Goal: Transaction & Acquisition: Purchase product/service

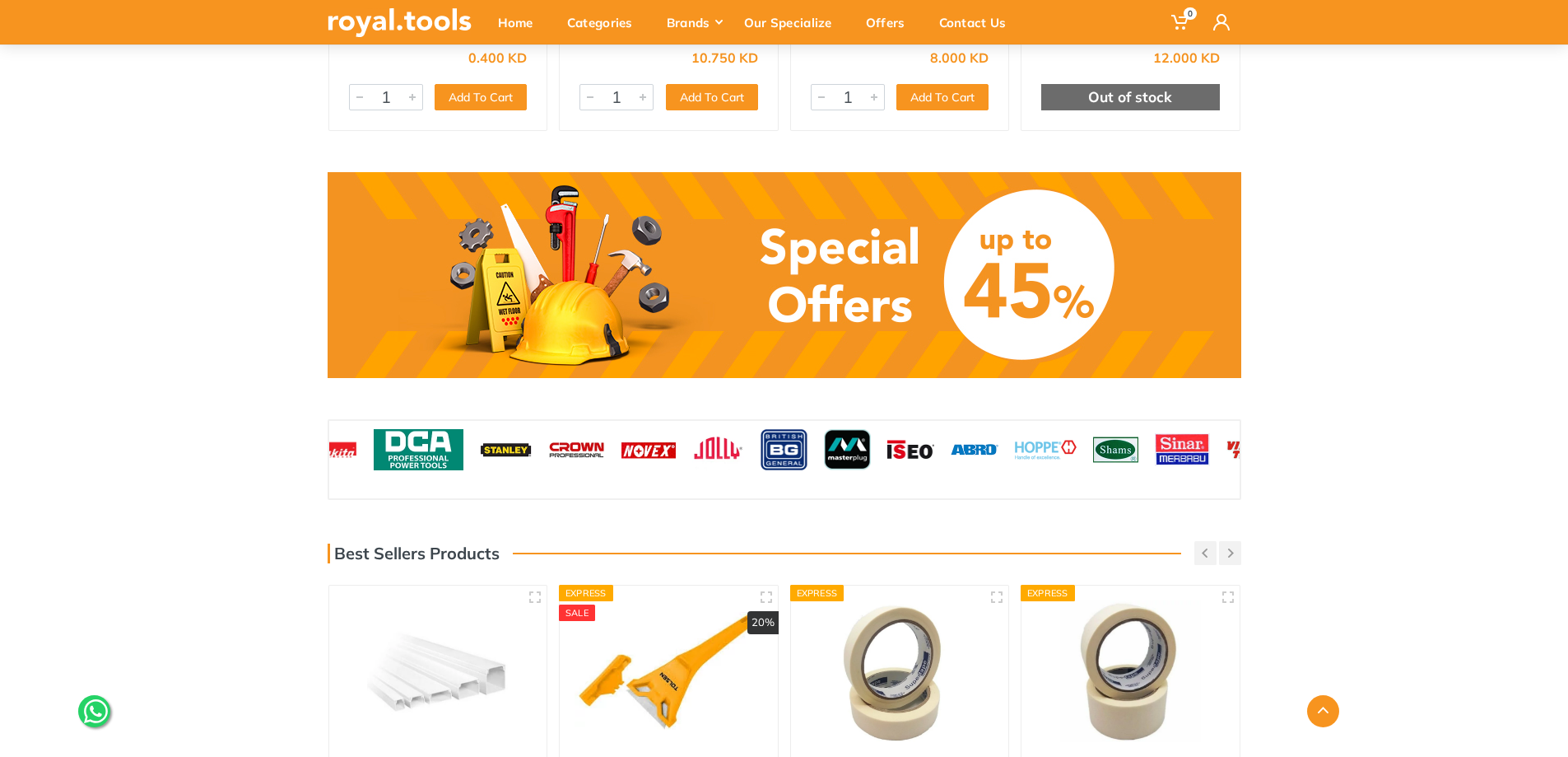
scroll to position [1317, 0]
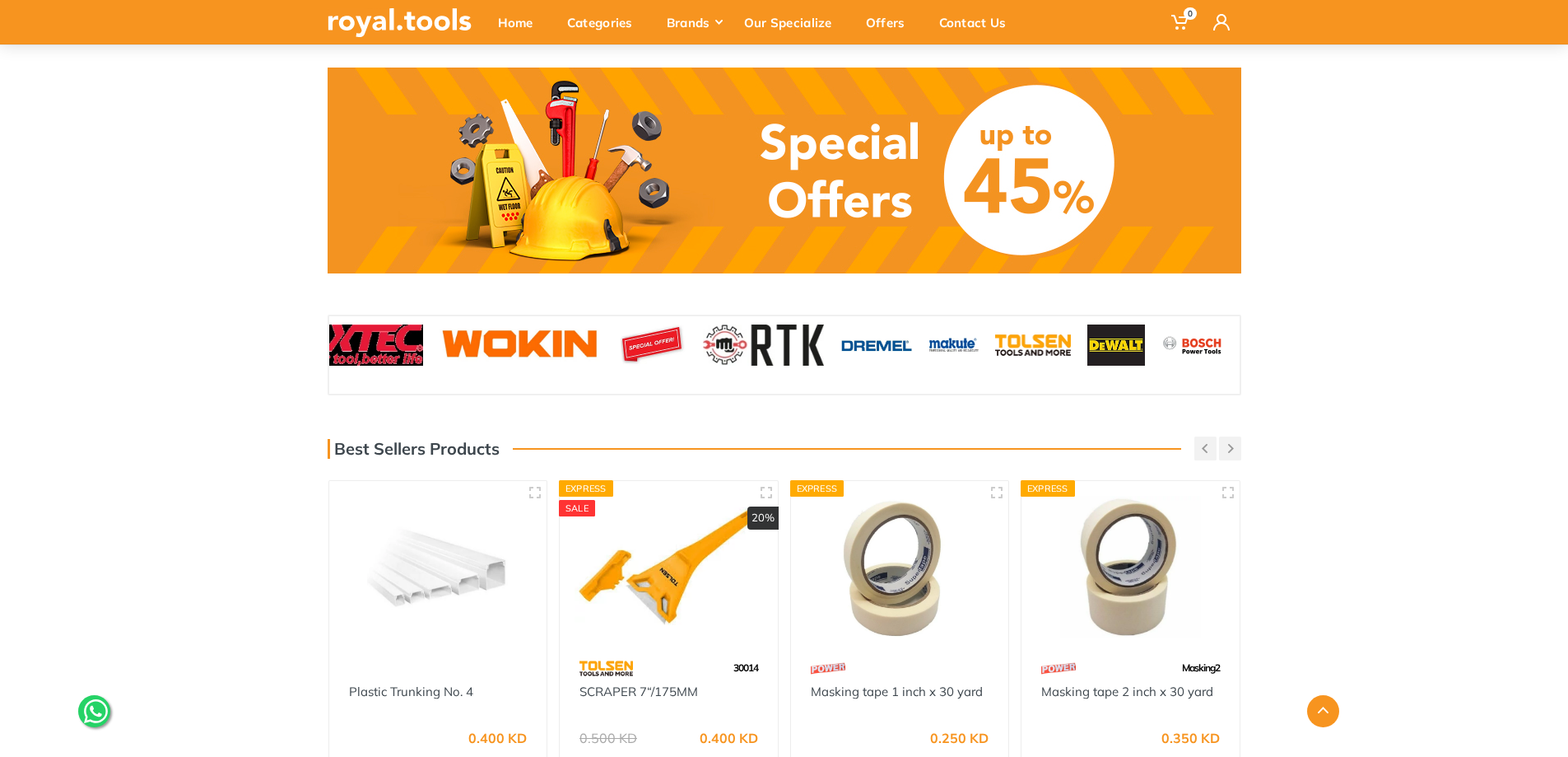
drag, startPoint x: 472, startPoint y: 344, endPoint x: 1387, endPoint y: 330, distance: 915.1
click at [1387, 330] on div "‹ ›" at bounding box center [784, 354] width 1568 height 81
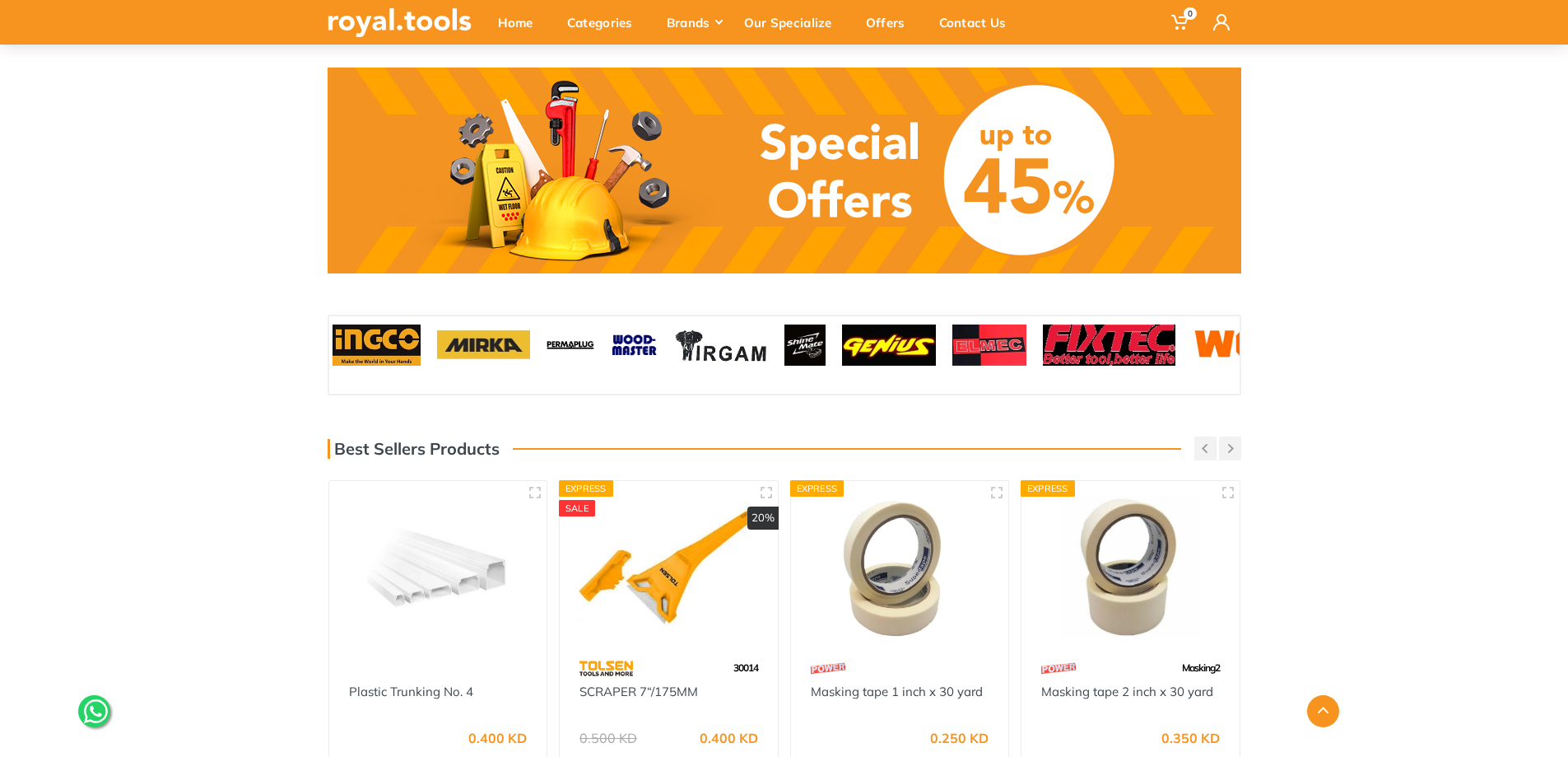
drag, startPoint x: 476, startPoint y: 349, endPoint x: 1149, endPoint y: 342, distance: 673.0
click at [1131, 344] on img at bounding box center [1110, 345] width 133 height 41
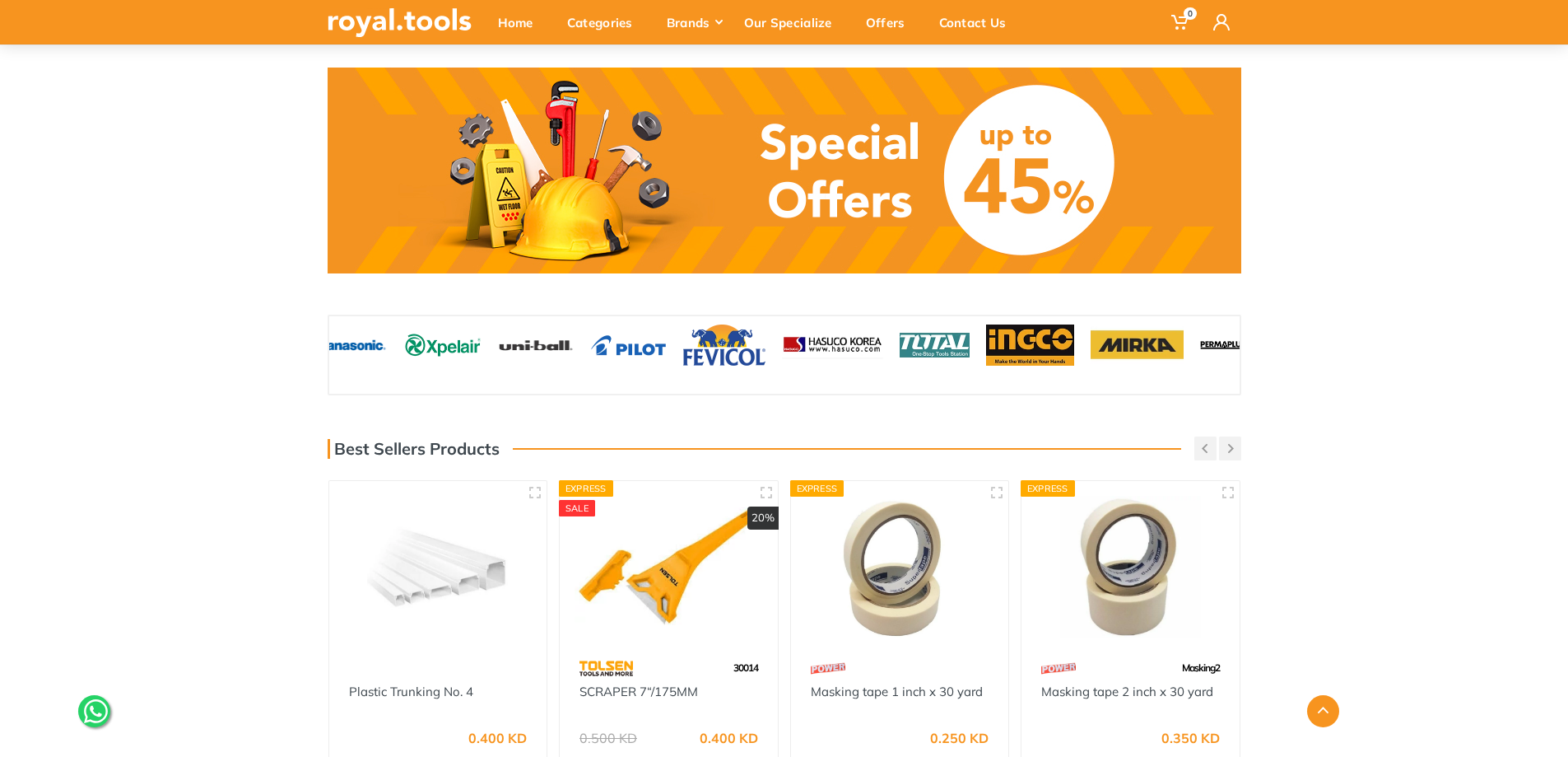
drag, startPoint x: 503, startPoint y: 348, endPoint x: 1035, endPoint y: 348, distance: 532.0
click at [1035, 348] on img at bounding box center [1031, 345] width 88 height 41
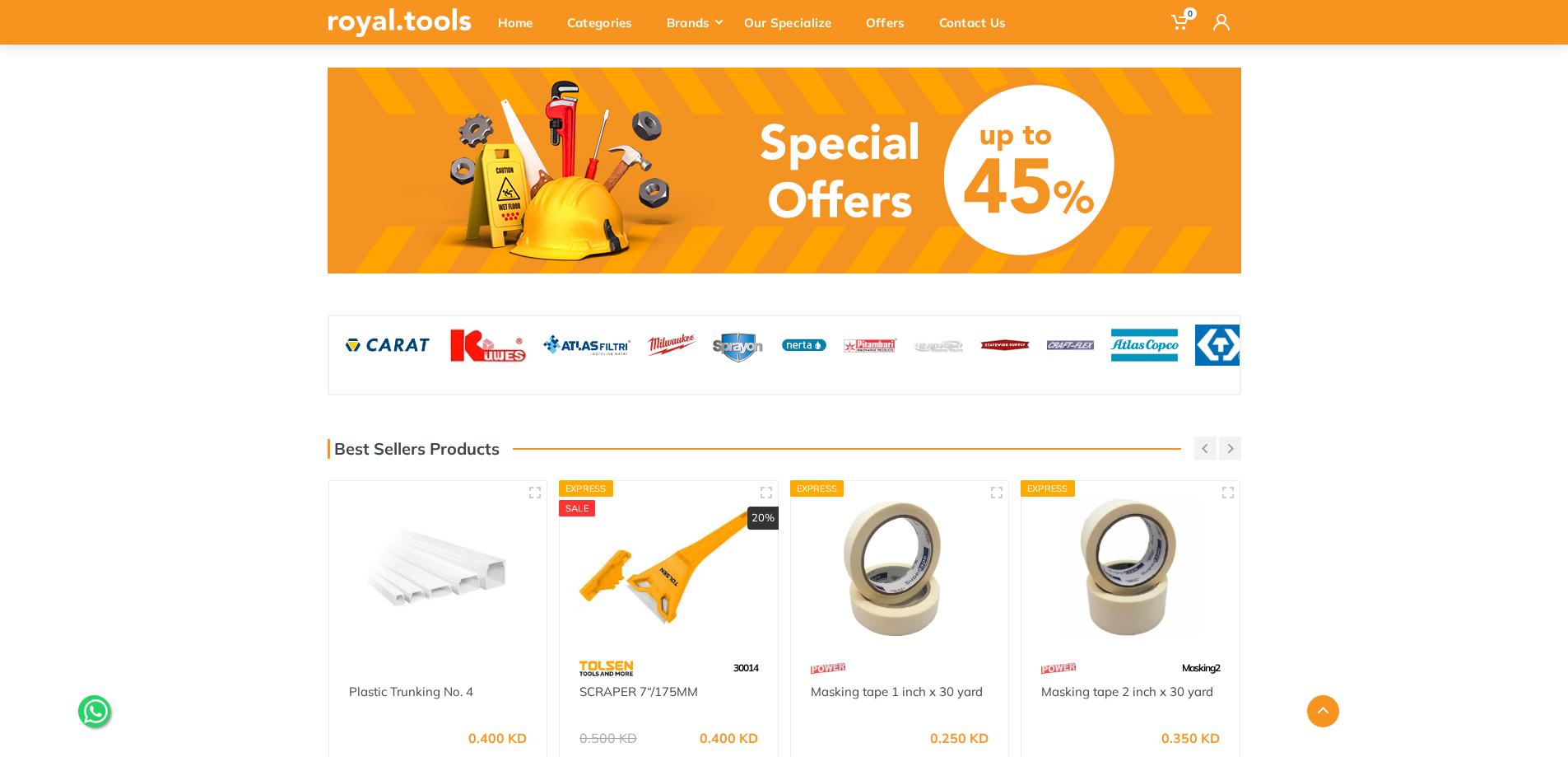
drag, startPoint x: 419, startPoint y: 342, endPoint x: 933, endPoint y: 339, distance: 514.0
click at [933, 339] on img at bounding box center [938, 345] width 49 height 41
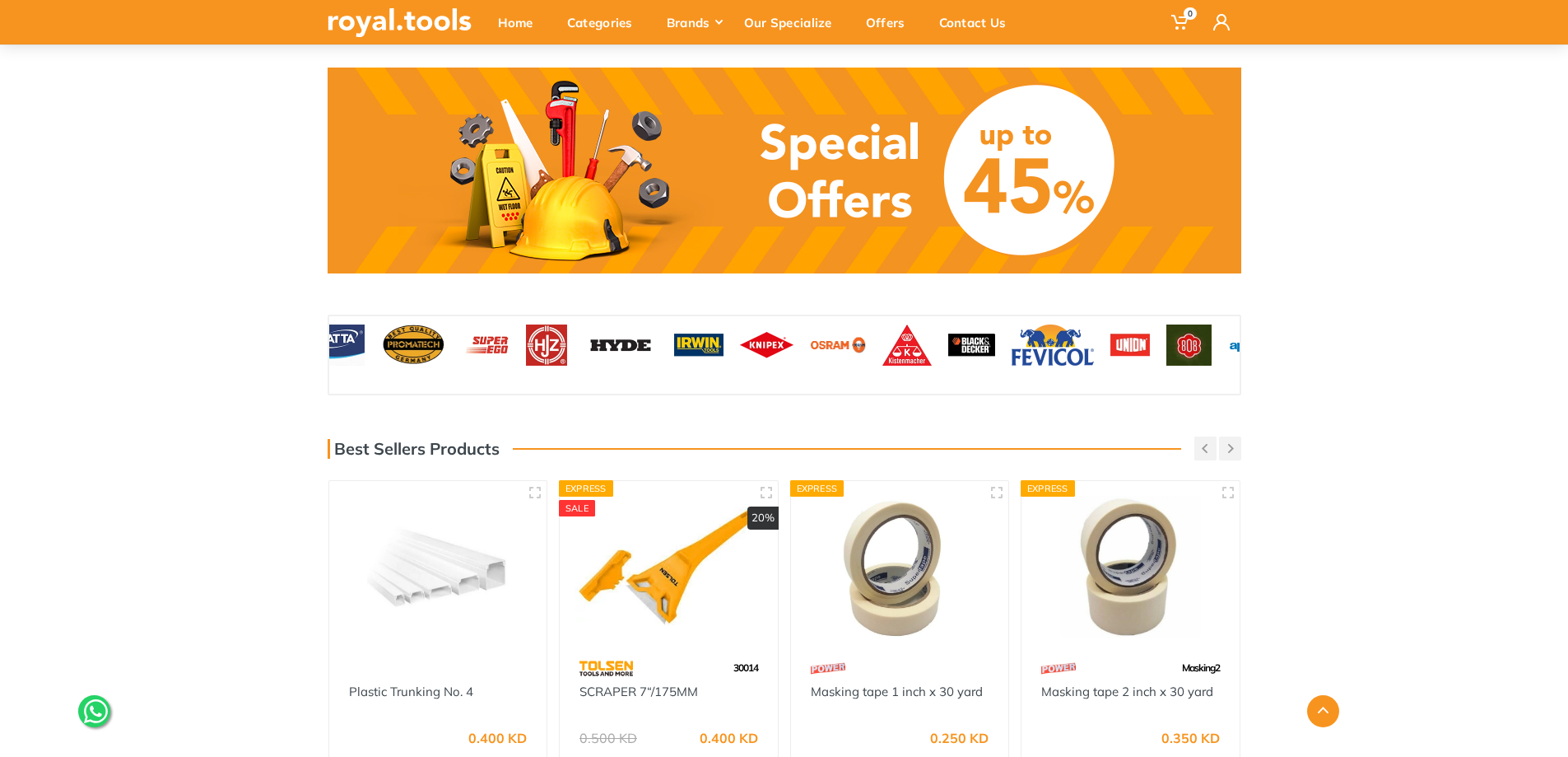
drag, startPoint x: 544, startPoint y: 337, endPoint x: 1090, endPoint y: 335, distance: 546.0
click at [1089, 335] on img at bounding box center [1053, 345] width 83 height 41
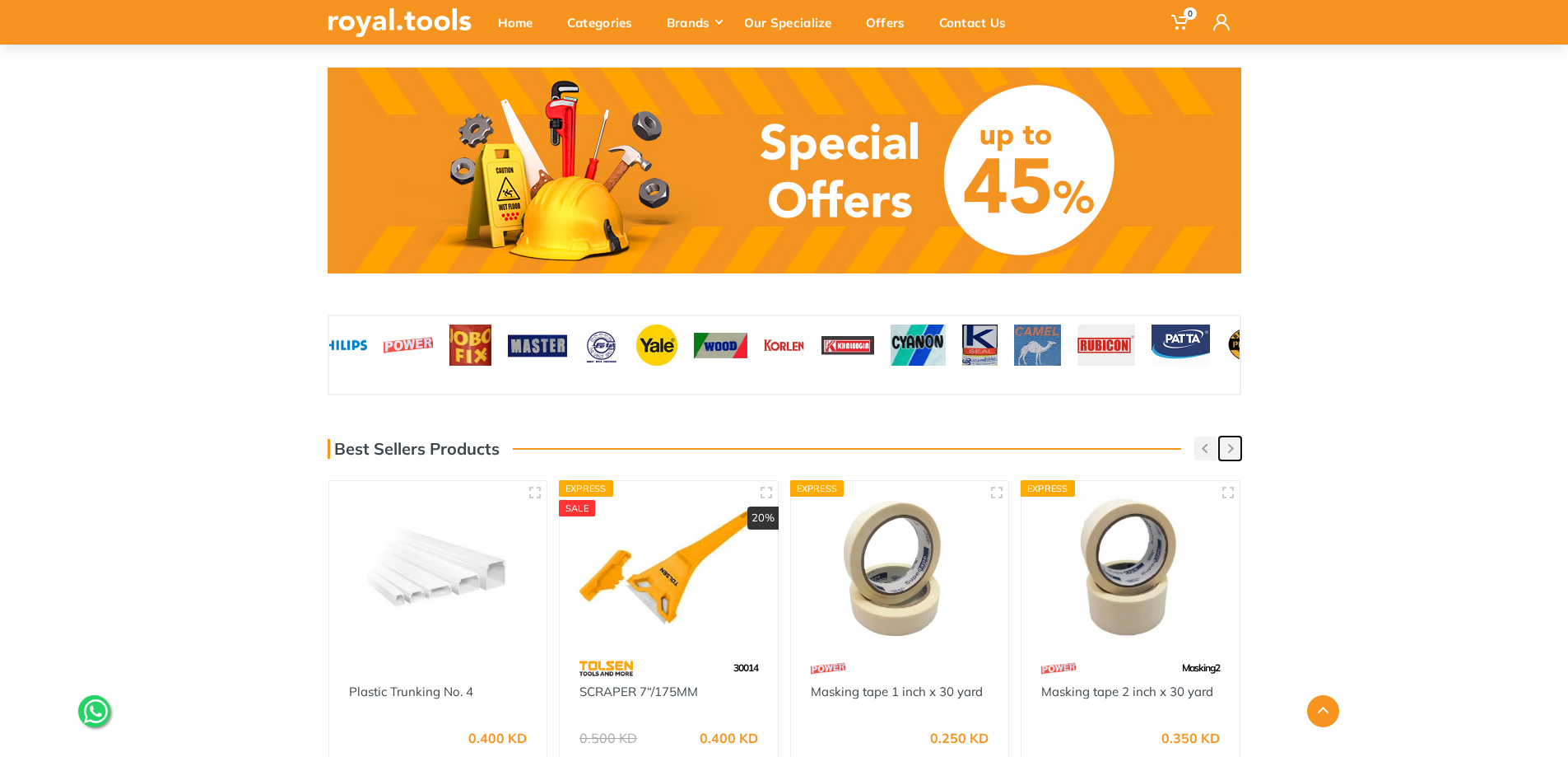
click at [1238, 451] on button "button" at bounding box center [1230, 448] width 22 height 24
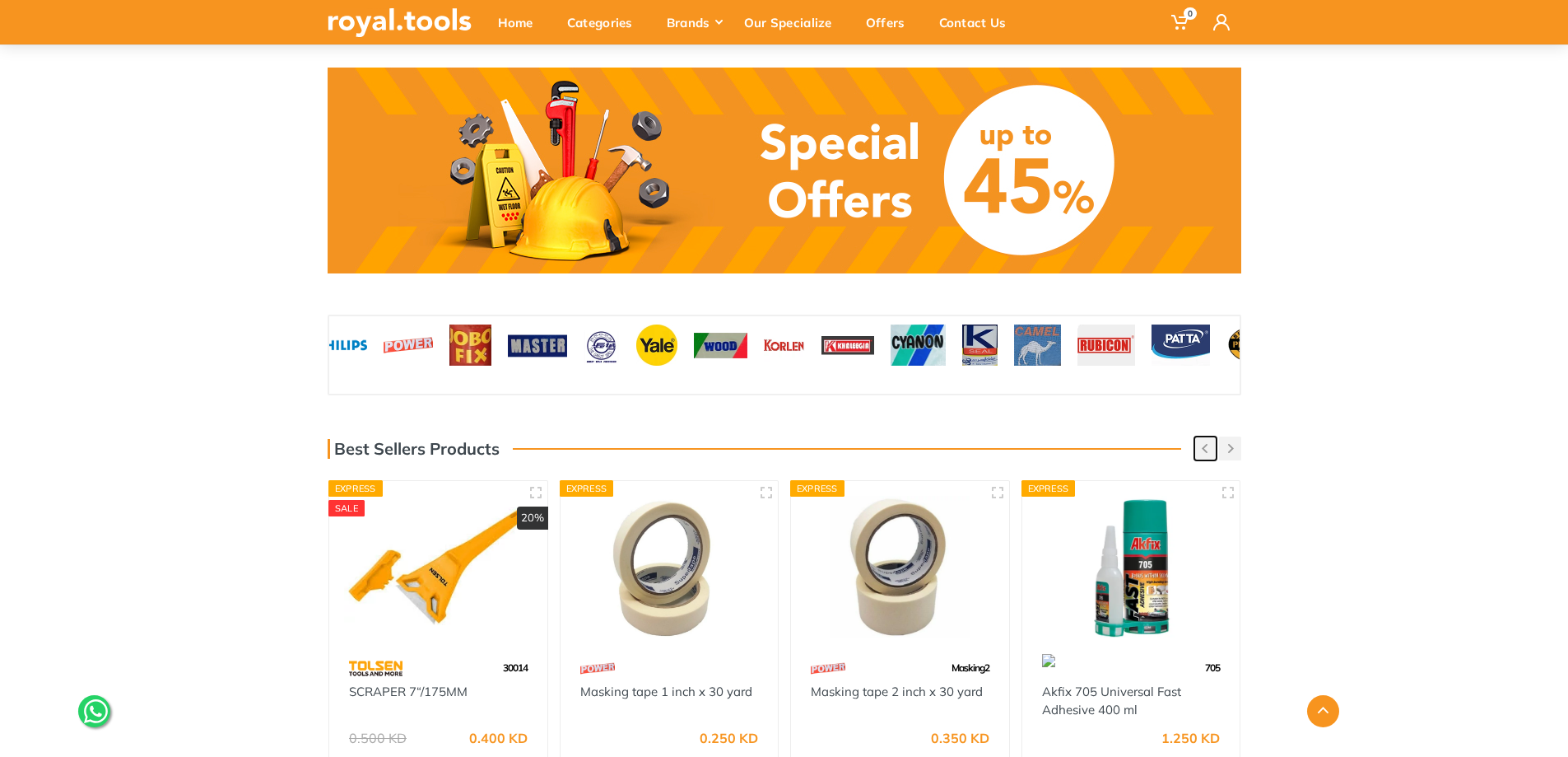
click at [1206, 446] on icon "button" at bounding box center [1205, 448] width 6 height 9
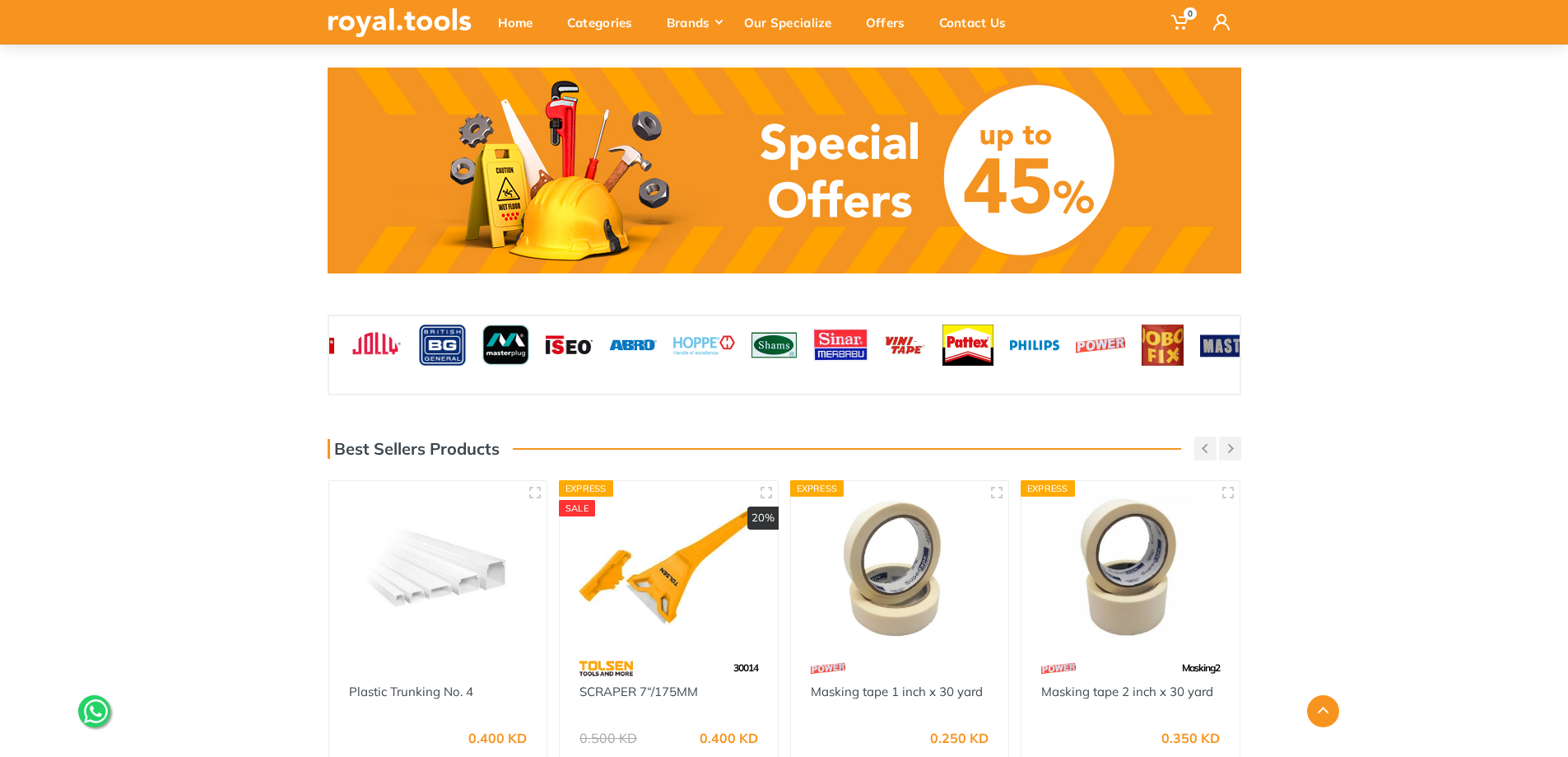
drag, startPoint x: 702, startPoint y: 349, endPoint x: 1419, endPoint y: 365, distance: 717.2
click at [1434, 362] on div "‹ ›" at bounding box center [784, 354] width 1568 height 81
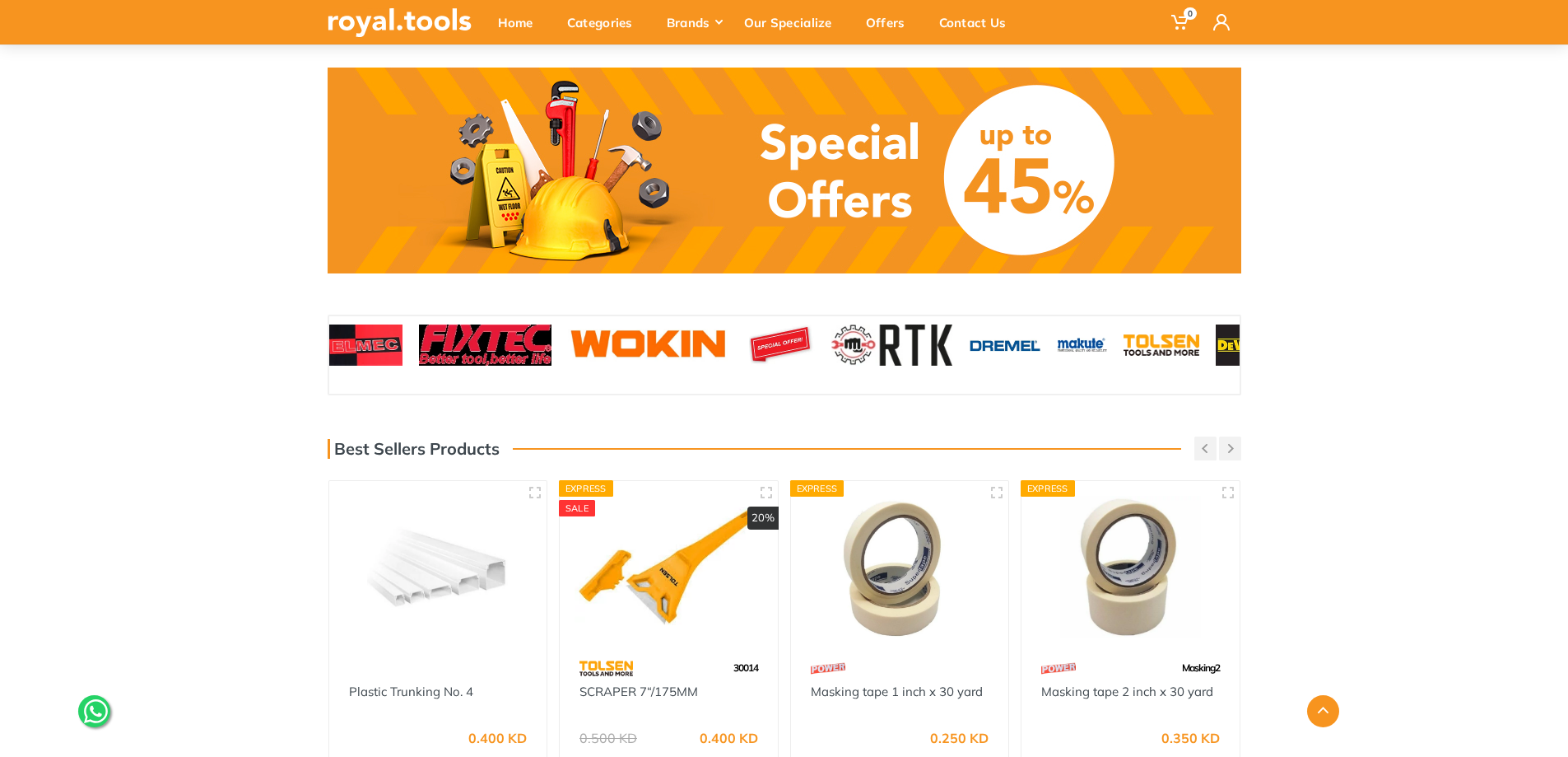
drag, startPoint x: 705, startPoint y: 344, endPoint x: 1312, endPoint y: 342, distance: 607.0
click at [1292, 344] on div "‹ ›" at bounding box center [784, 354] width 1568 height 81
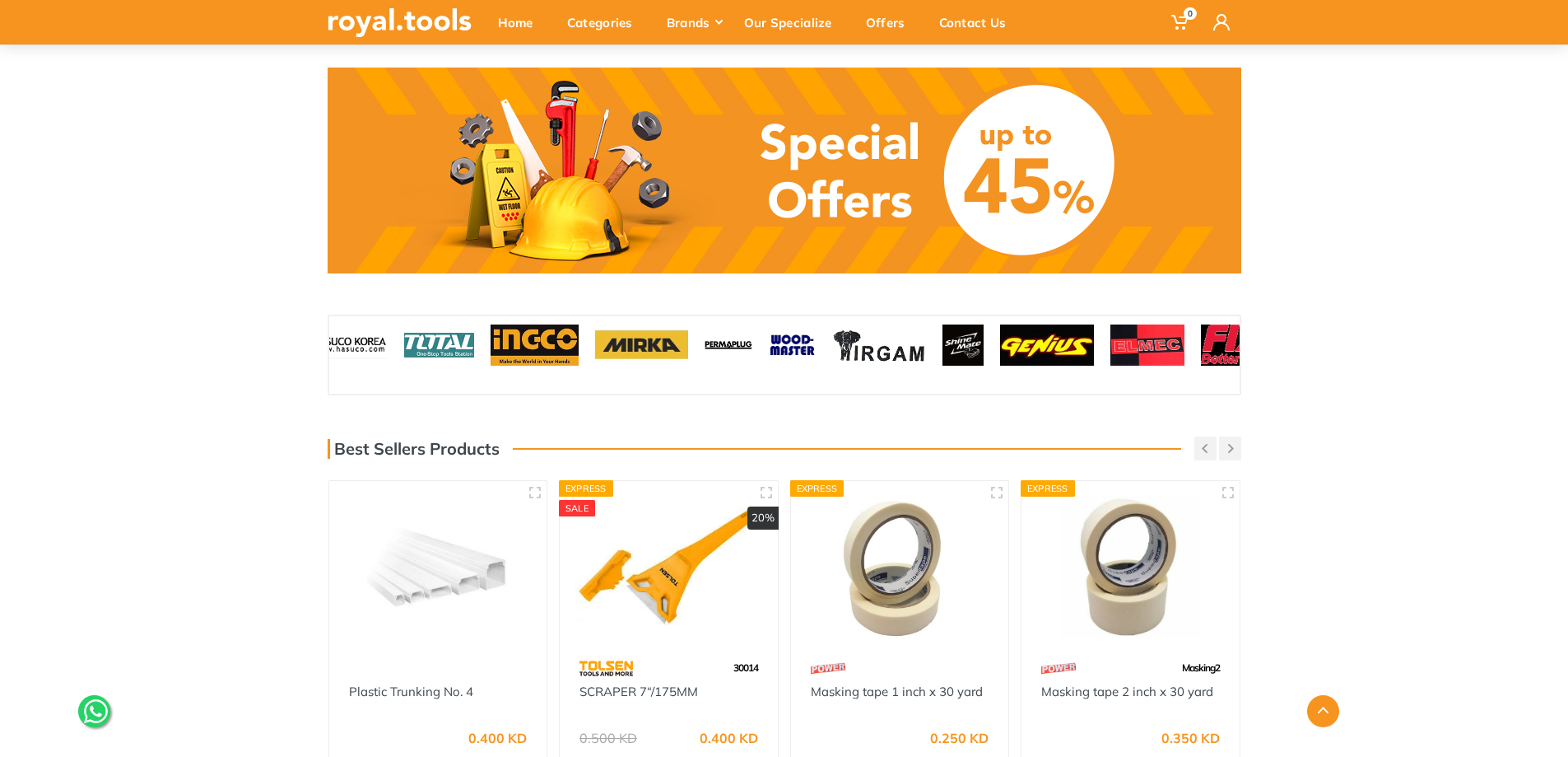
drag, startPoint x: 849, startPoint y: 348, endPoint x: 1349, endPoint y: 338, distance: 500.1
click at [1349, 338] on div "‹ ›" at bounding box center [784, 354] width 1568 height 81
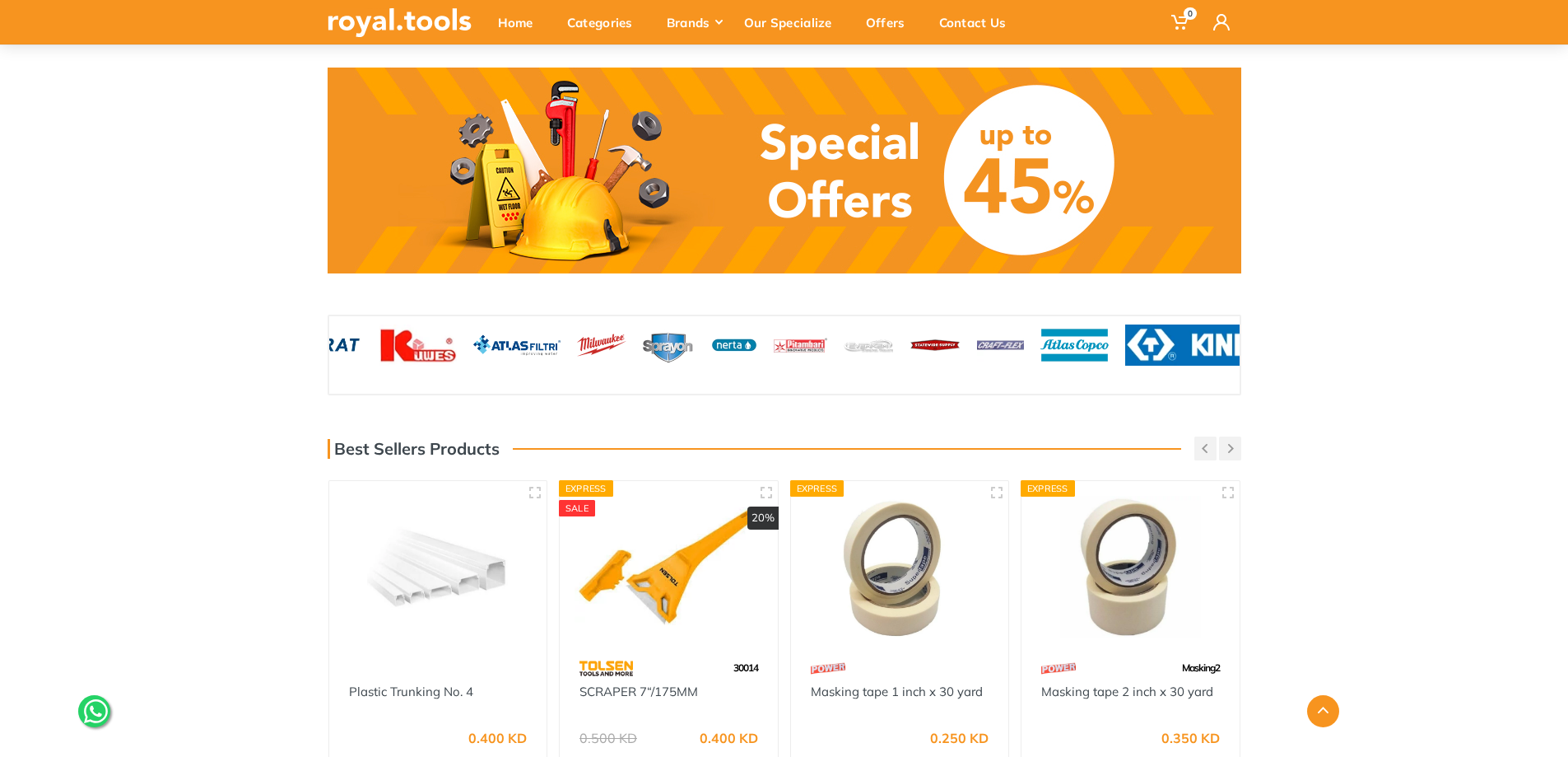
drag, startPoint x: 497, startPoint y: 355, endPoint x: 1336, endPoint y: 359, distance: 839.0
click at [1336, 359] on div "‹ ›" at bounding box center [784, 354] width 1568 height 81
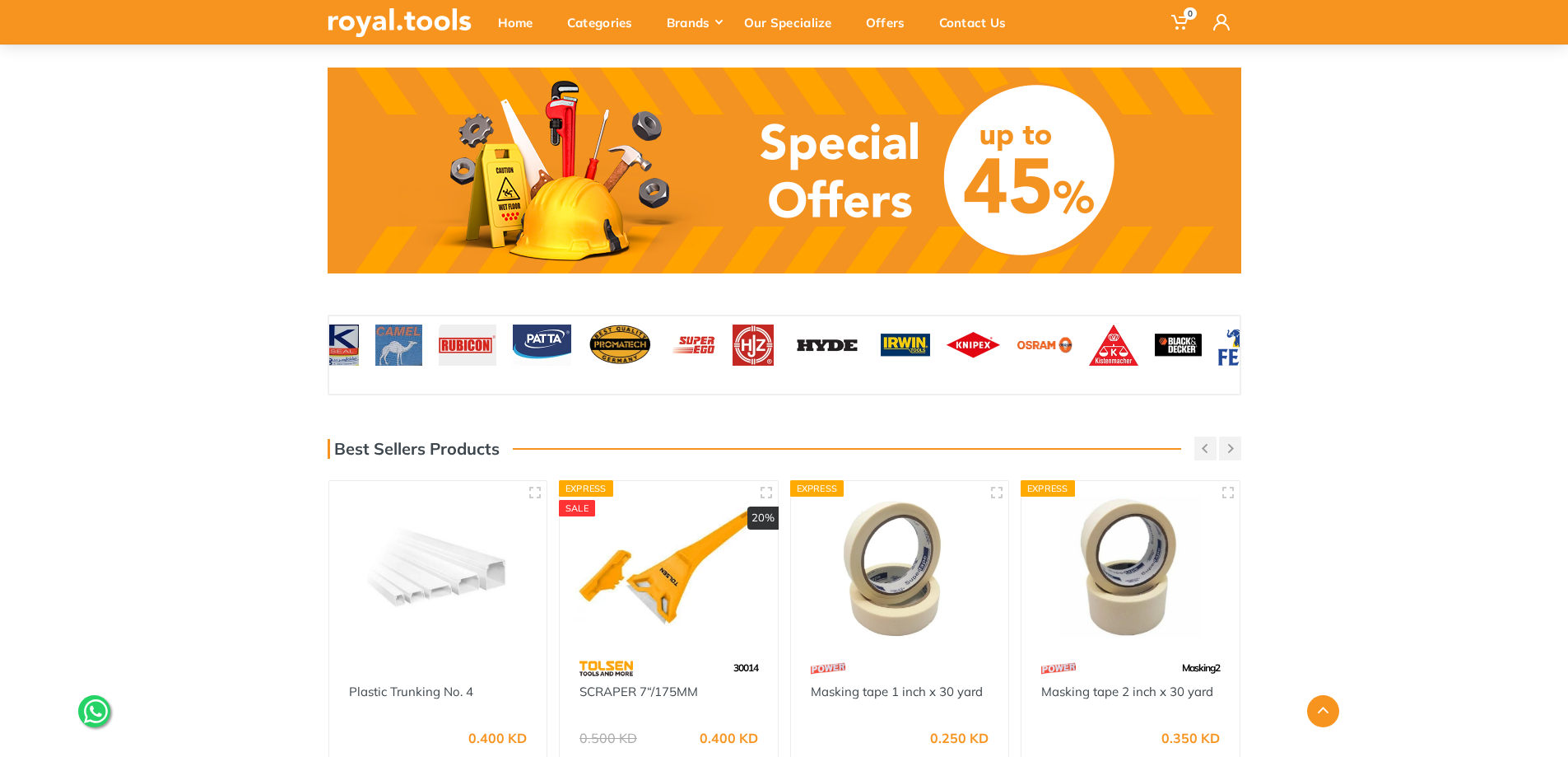
drag, startPoint x: 445, startPoint y: 352, endPoint x: 1246, endPoint y: 352, distance: 801.0
click at [1246, 352] on div "‹ ›" at bounding box center [784, 354] width 939 height 81
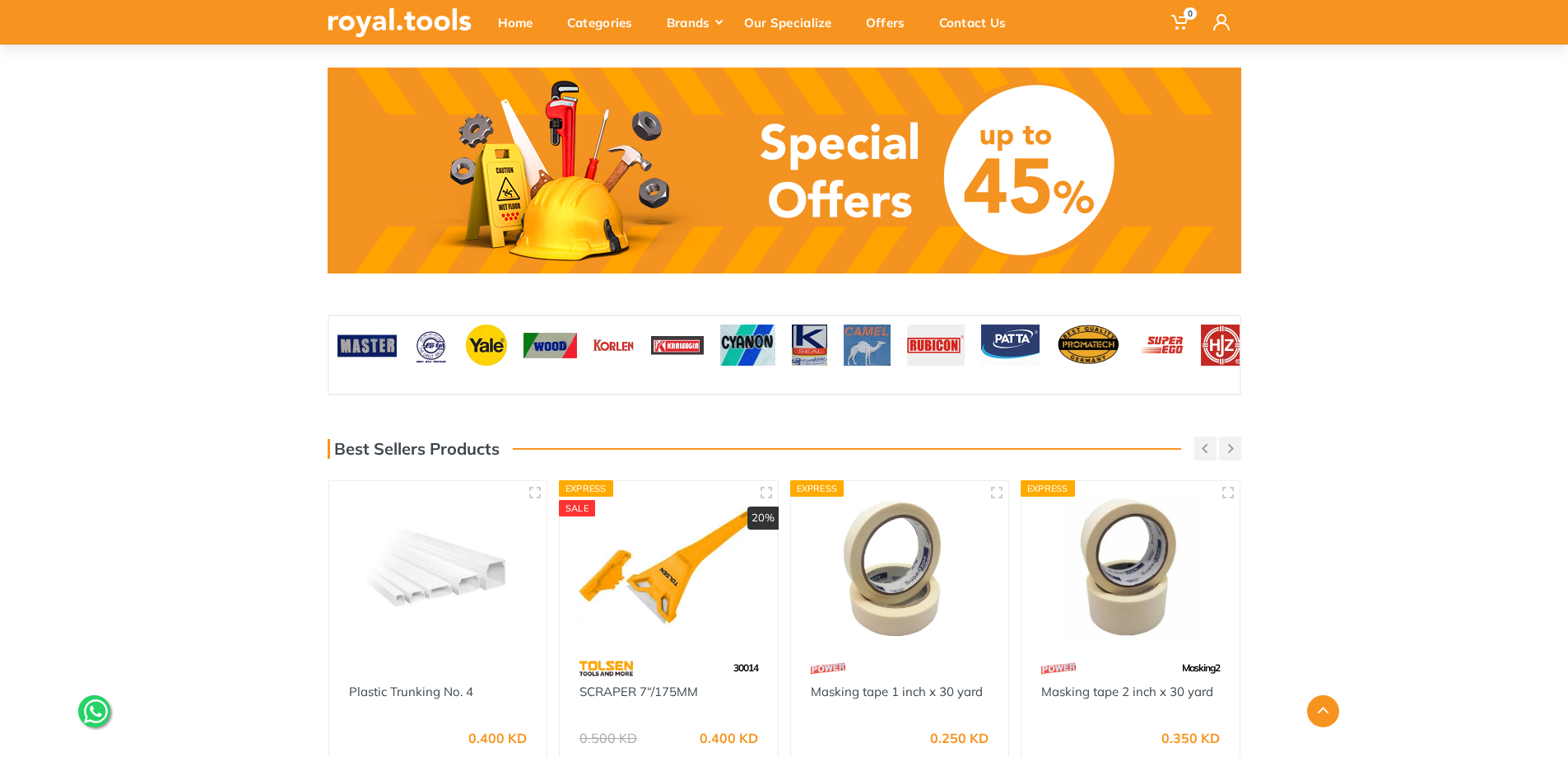
drag, startPoint x: 649, startPoint y: 345, endPoint x: 1016, endPoint y: 347, distance: 367.0
click at [1013, 346] on img at bounding box center [1010, 345] width 59 height 41
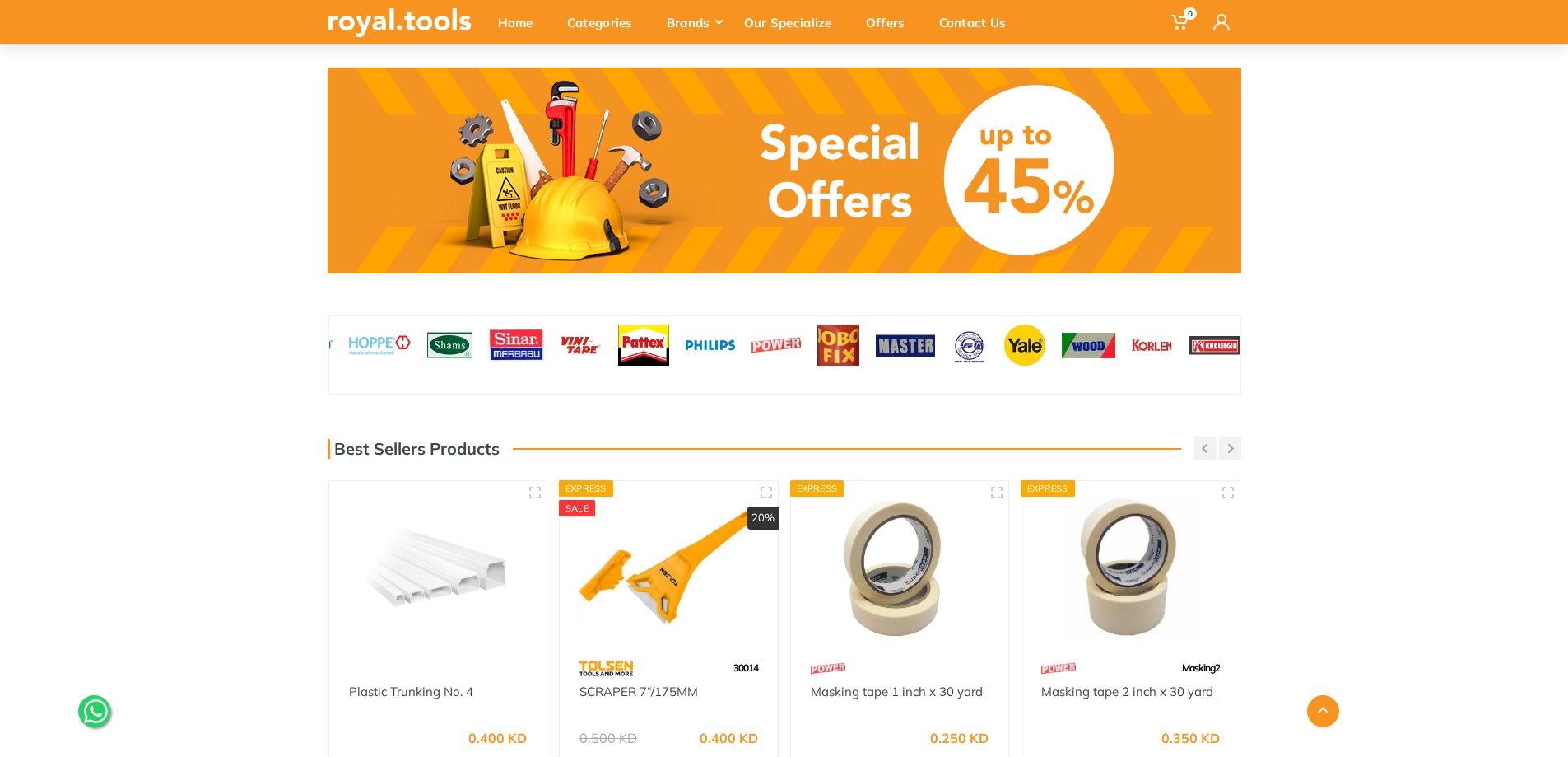
drag, startPoint x: 600, startPoint y: 348, endPoint x: 1090, endPoint y: 377, distance: 490.9
click at [1090, 377] on div at bounding box center [785, 354] width 911 height 78
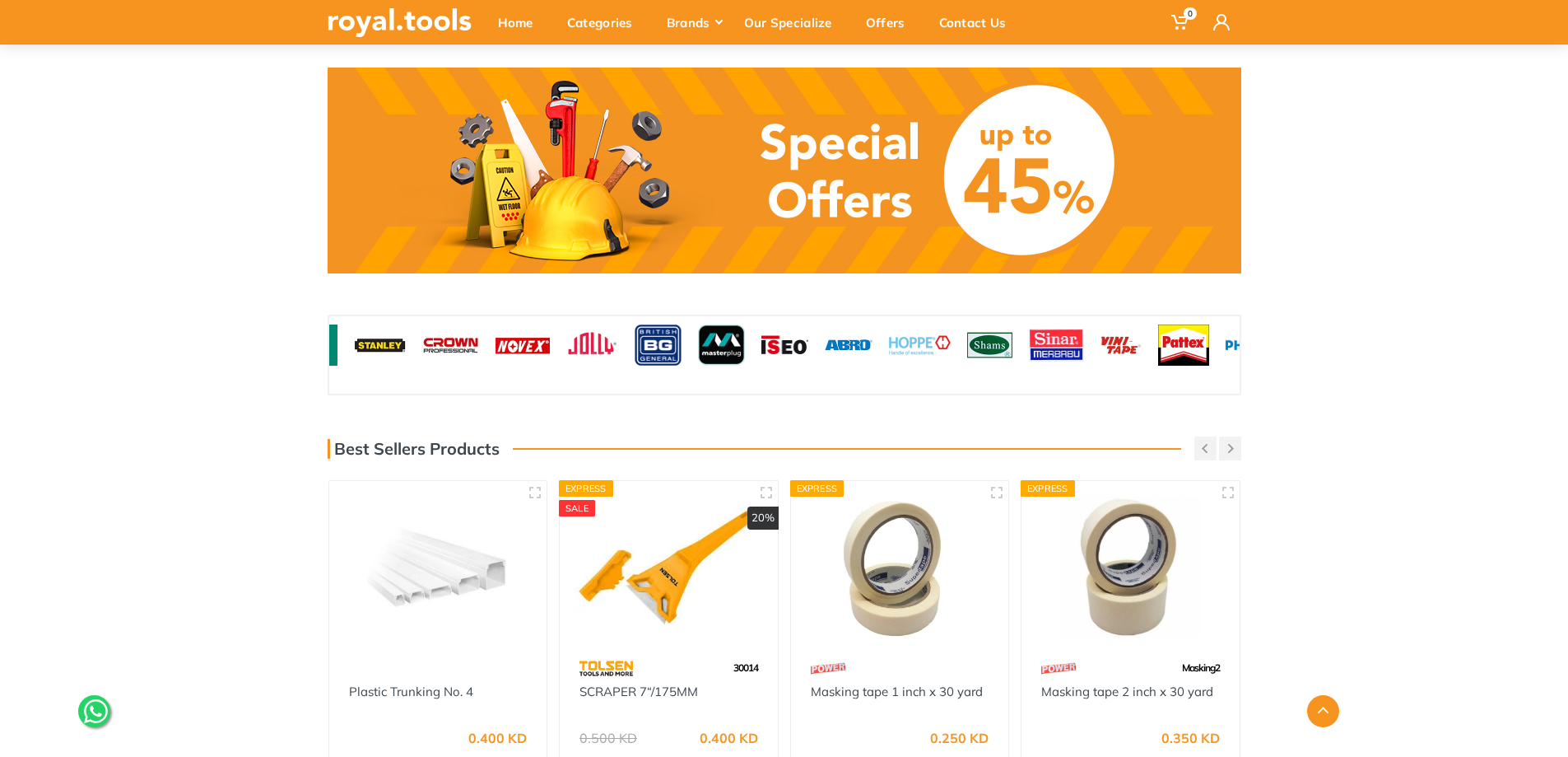
drag, startPoint x: 577, startPoint y: 365, endPoint x: 1023, endPoint y: 365, distance: 446.0
click at [1023, 365] on div at bounding box center [1057, 345] width 72 height 58
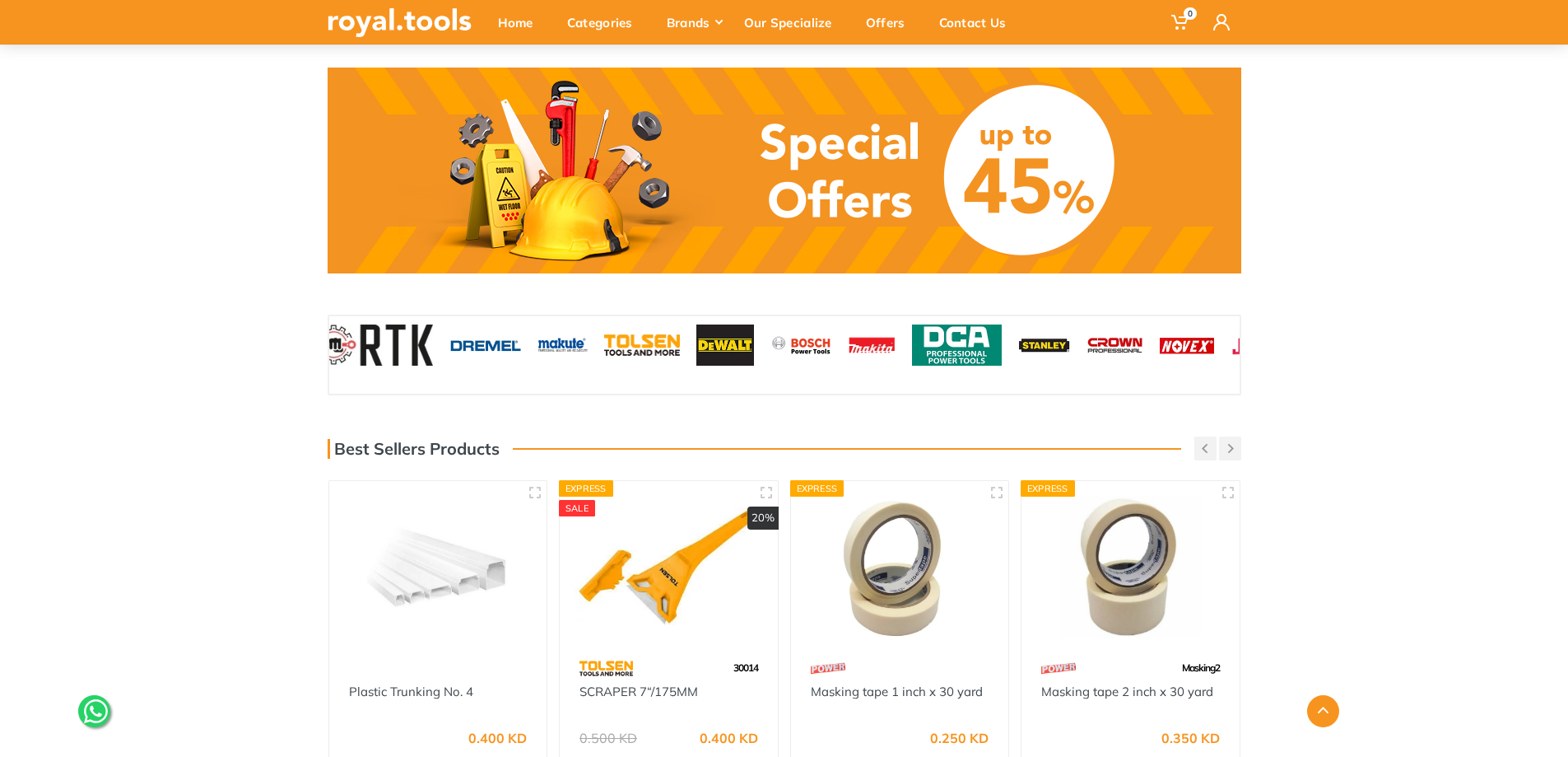
drag, startPoint x: 578, startPoint y: 359, endPoint x: 1076, endPoint y: 352, distance: 498.0
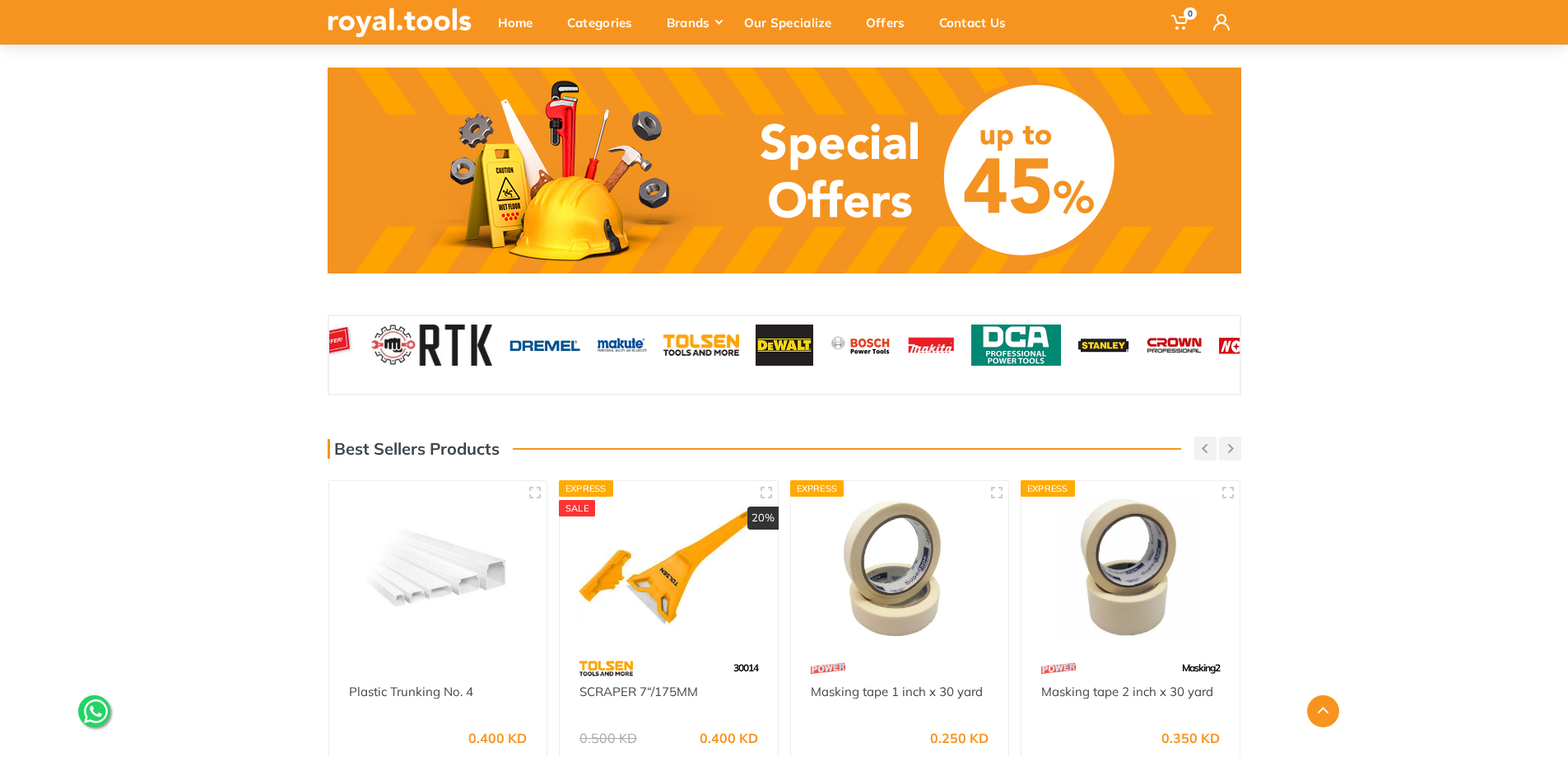
click at [790, 352] on img at bounding box center [785, 345] width 58 height 41
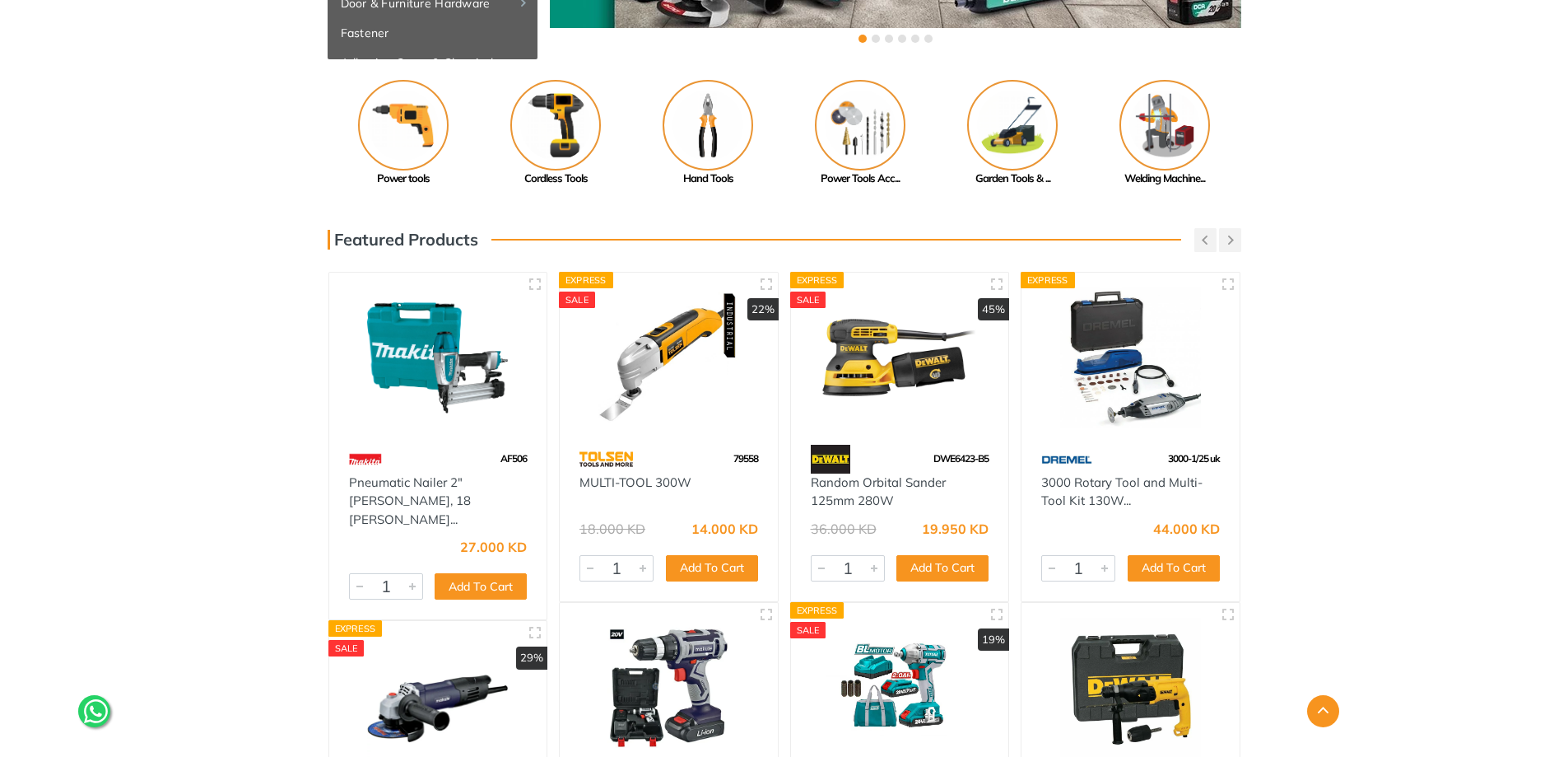
scroll to position [83, 0]
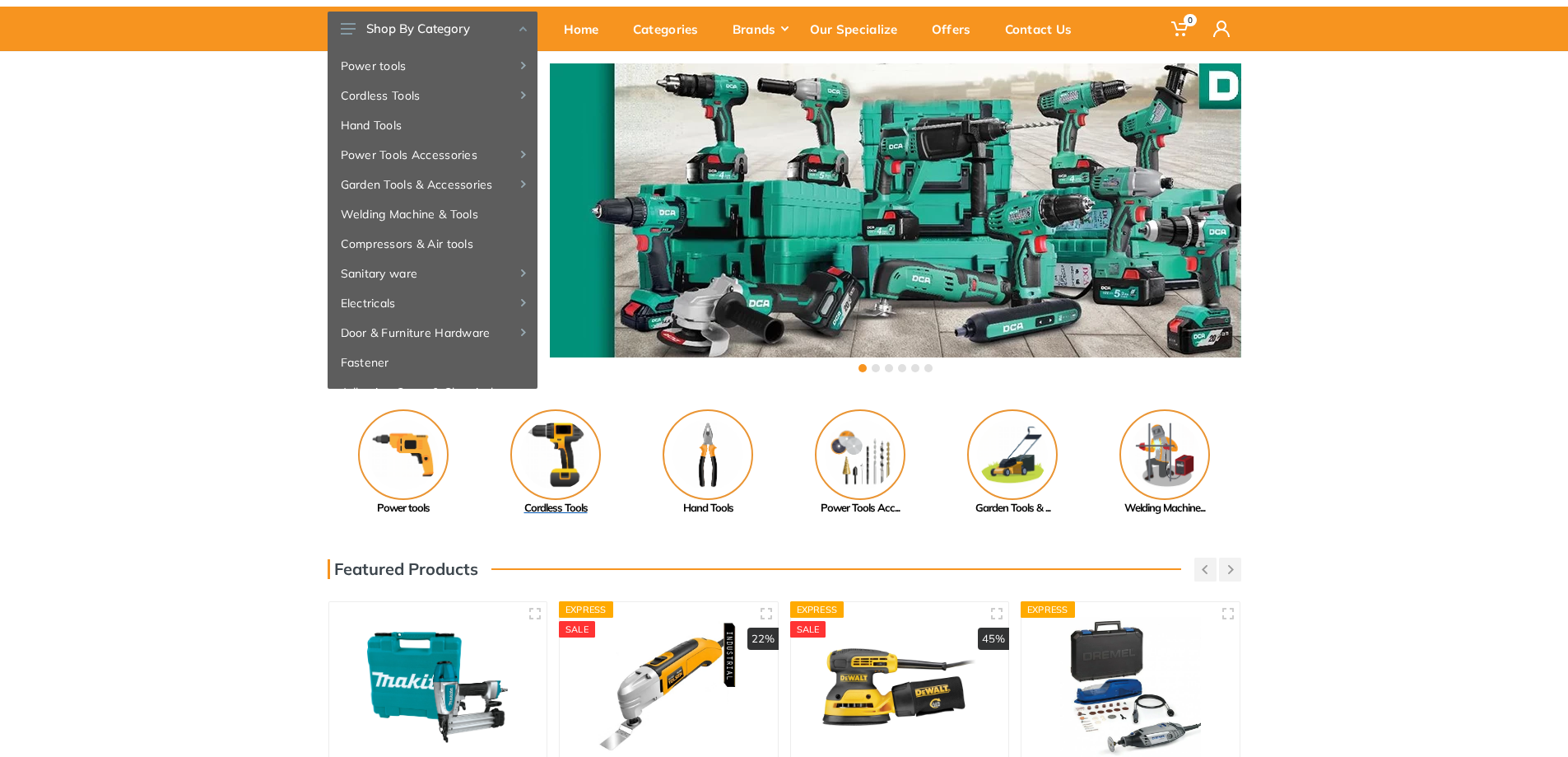
click at [567, 461] on img at bounding box center [555, 454] width 90 height 90
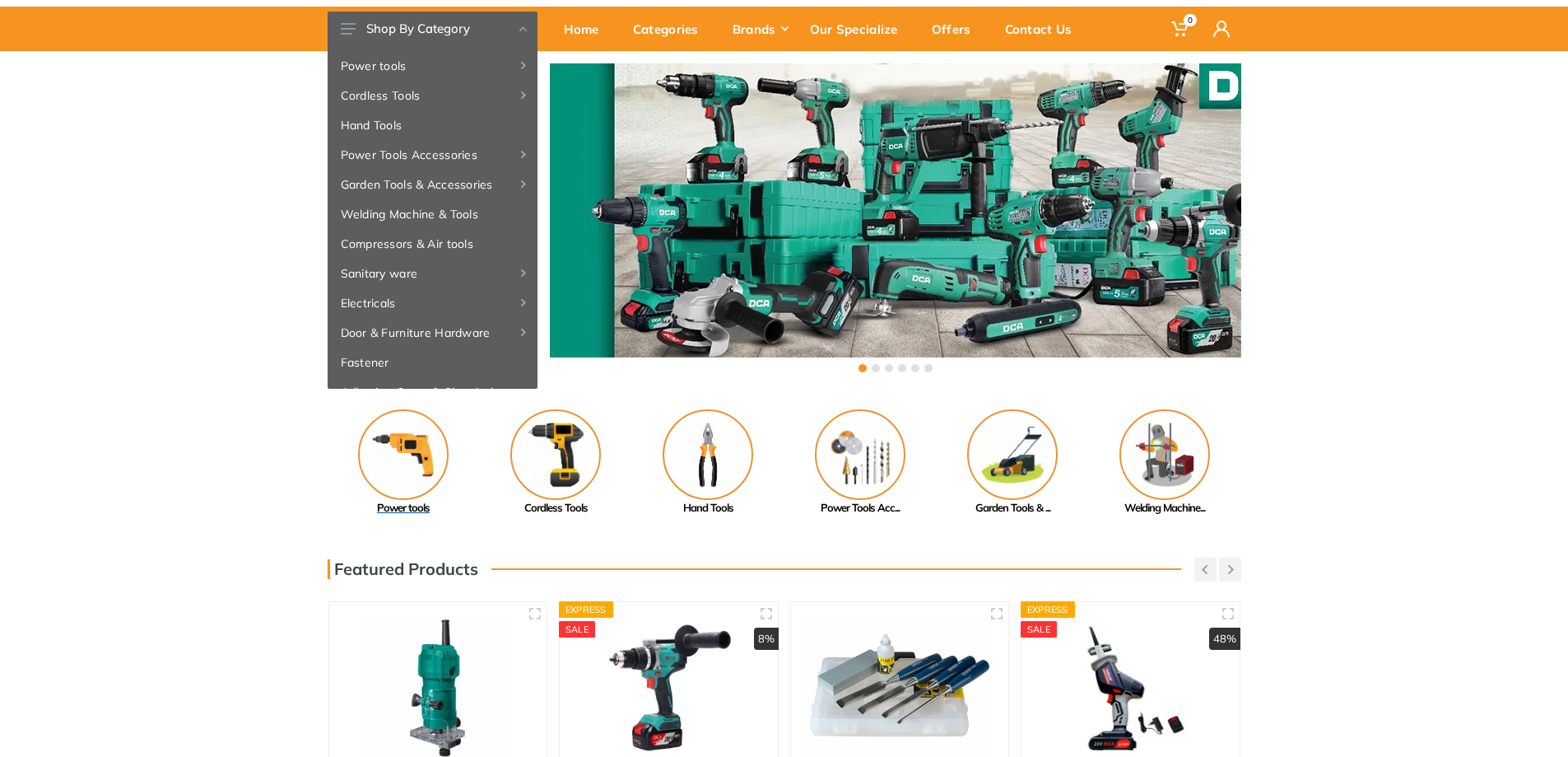
click at [409, 457] on img at bounding box center [404, 454] width 90 height 90
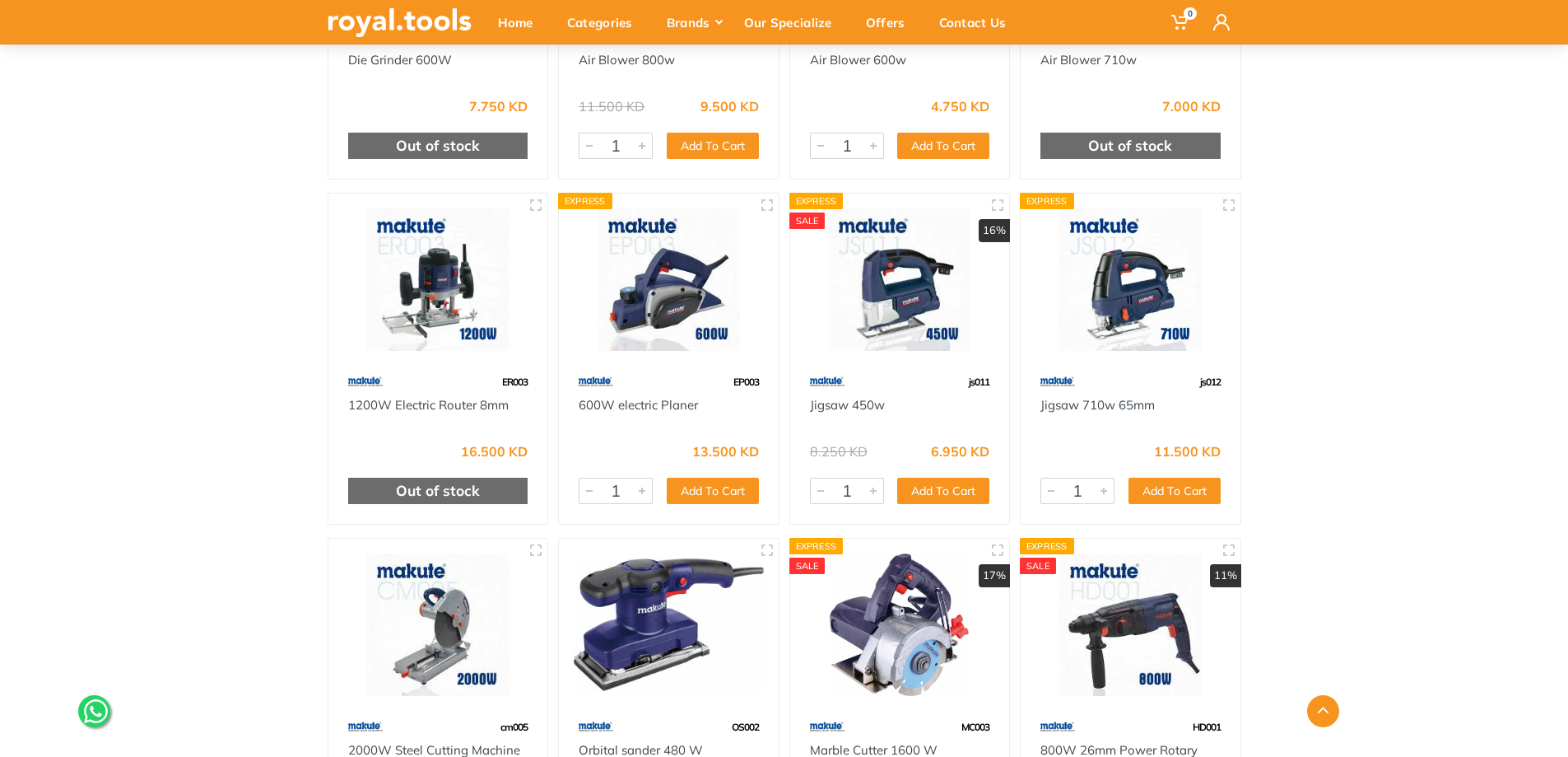
scroll to position [8891, 0]
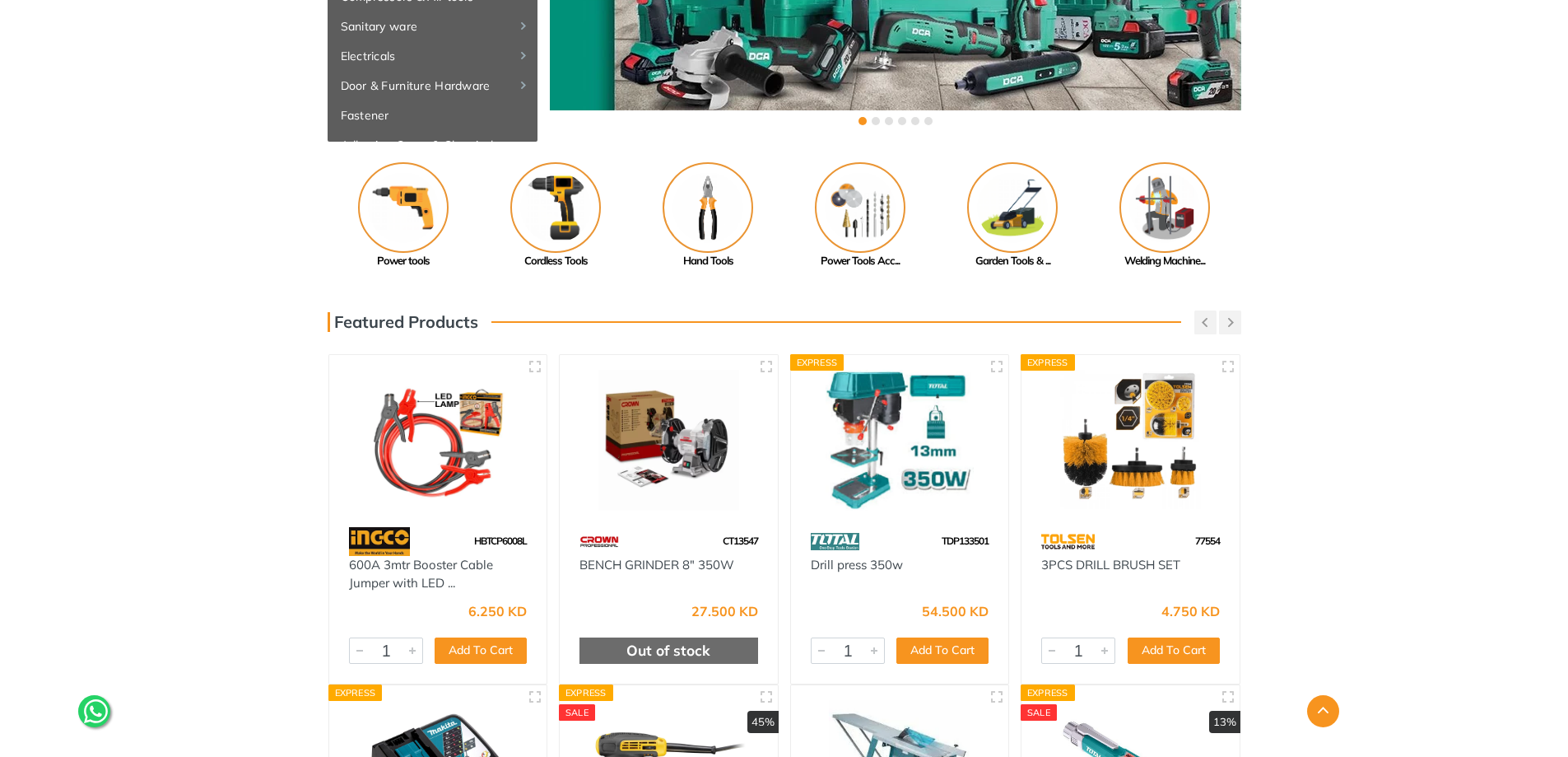
scroll to position [83, 0]
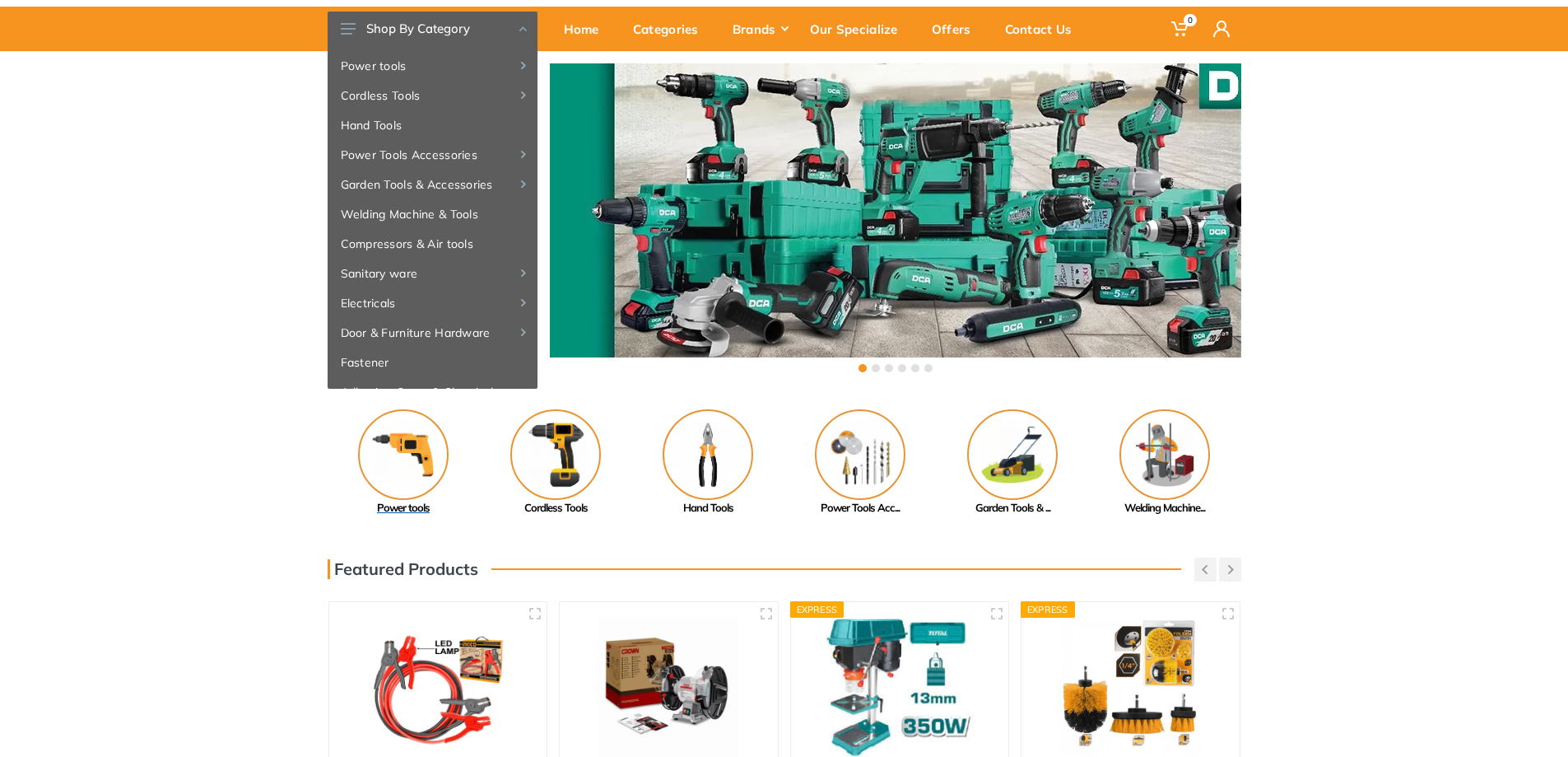
click at [407, 479] on img at bounding box center [404, 454] width 90 height 90
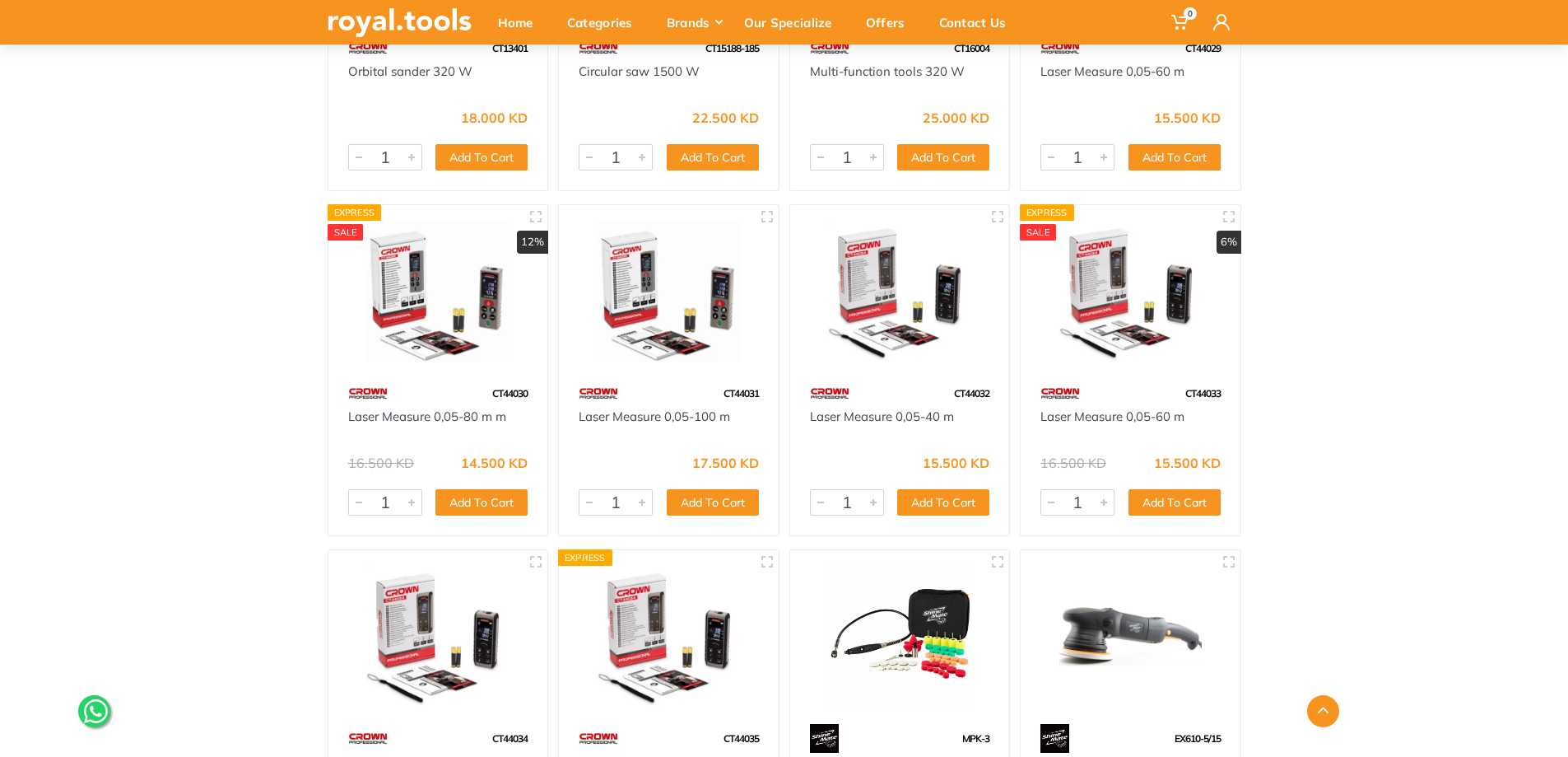
scroll to position [47171, 0]
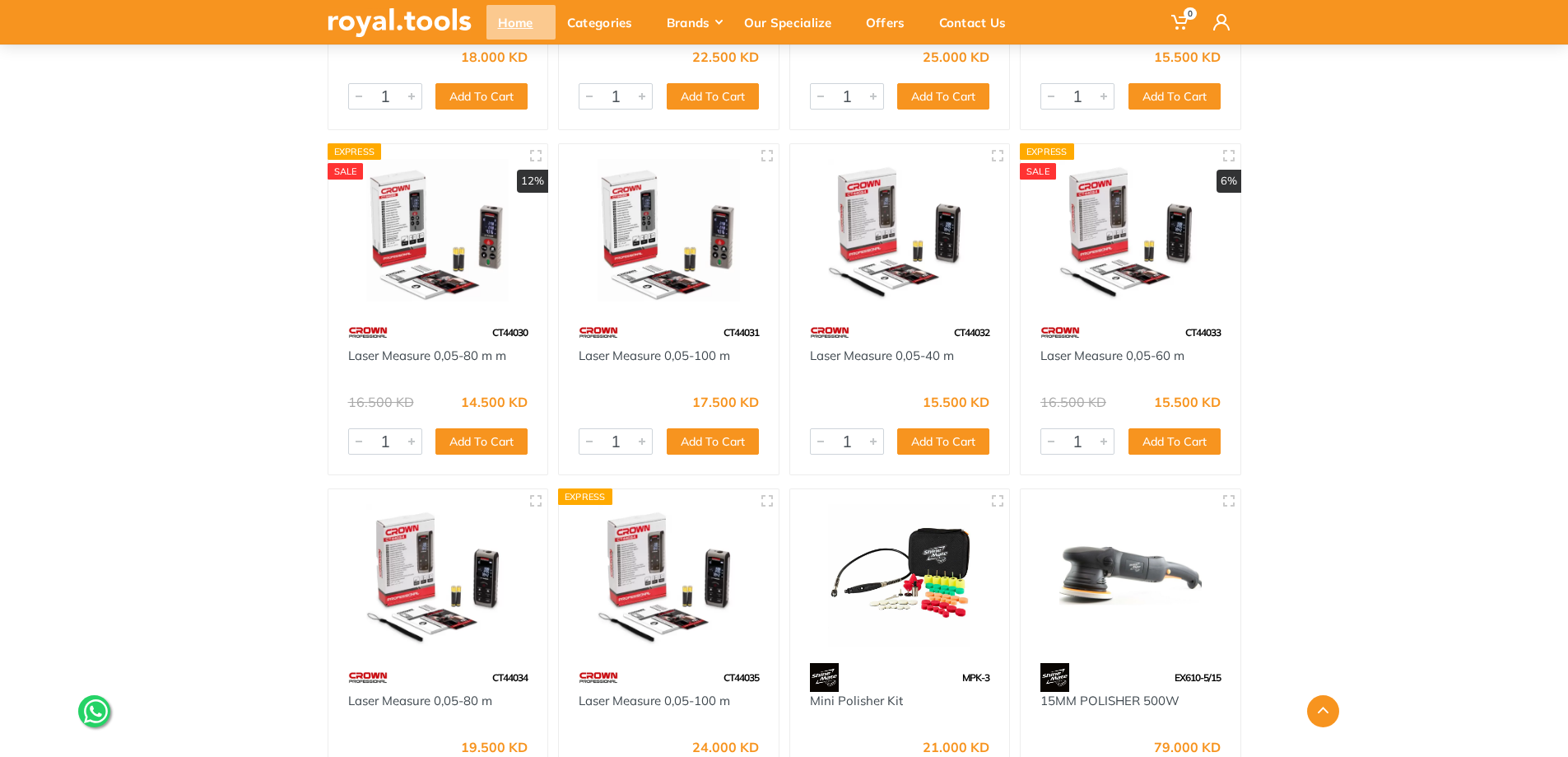
click at [517, 21] on div "Home" at bounding box center [521, 22] width 69 height 35
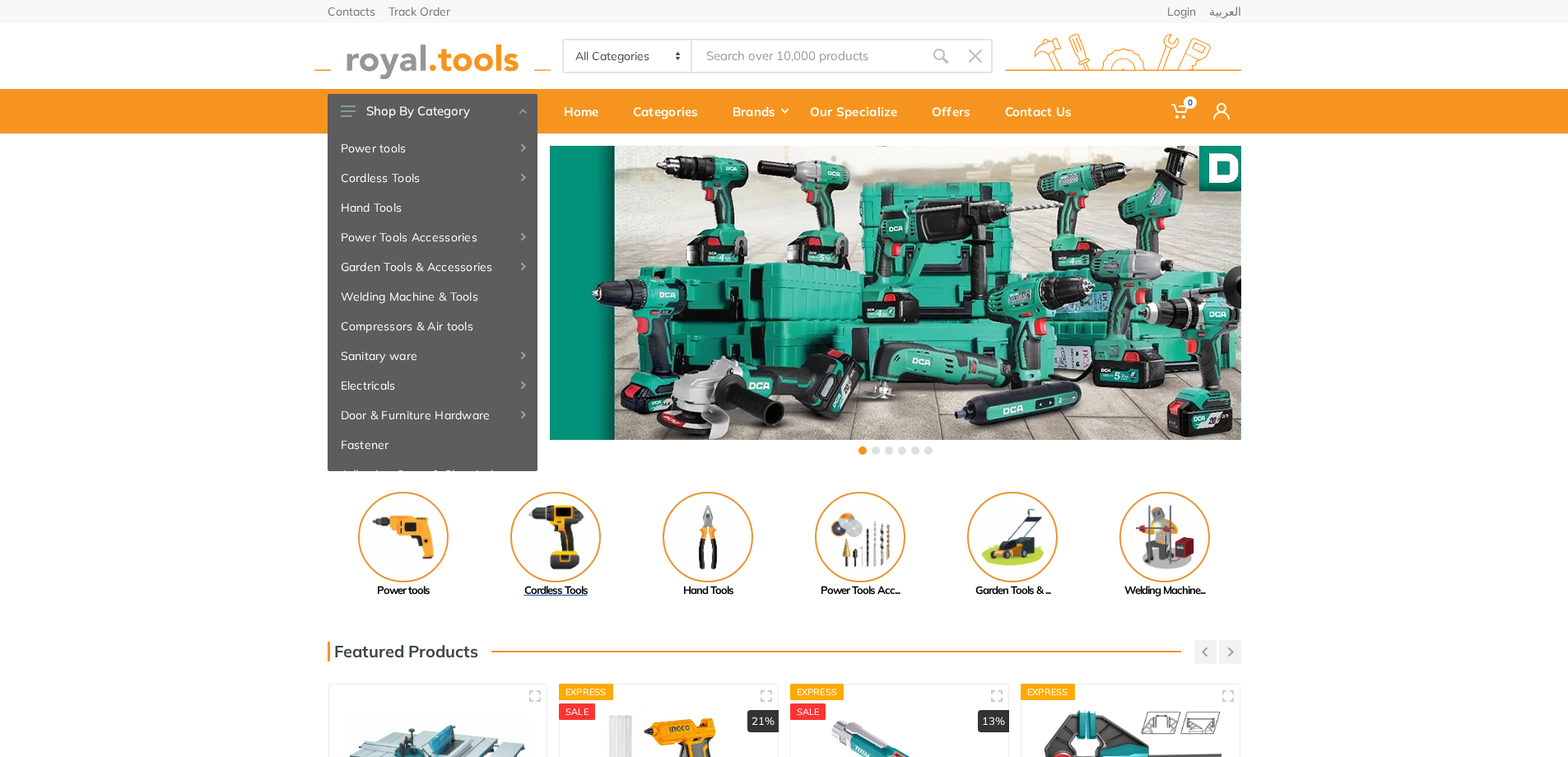
click at [552, 539] on img at bounding box center [555, 537] width 90 height 90
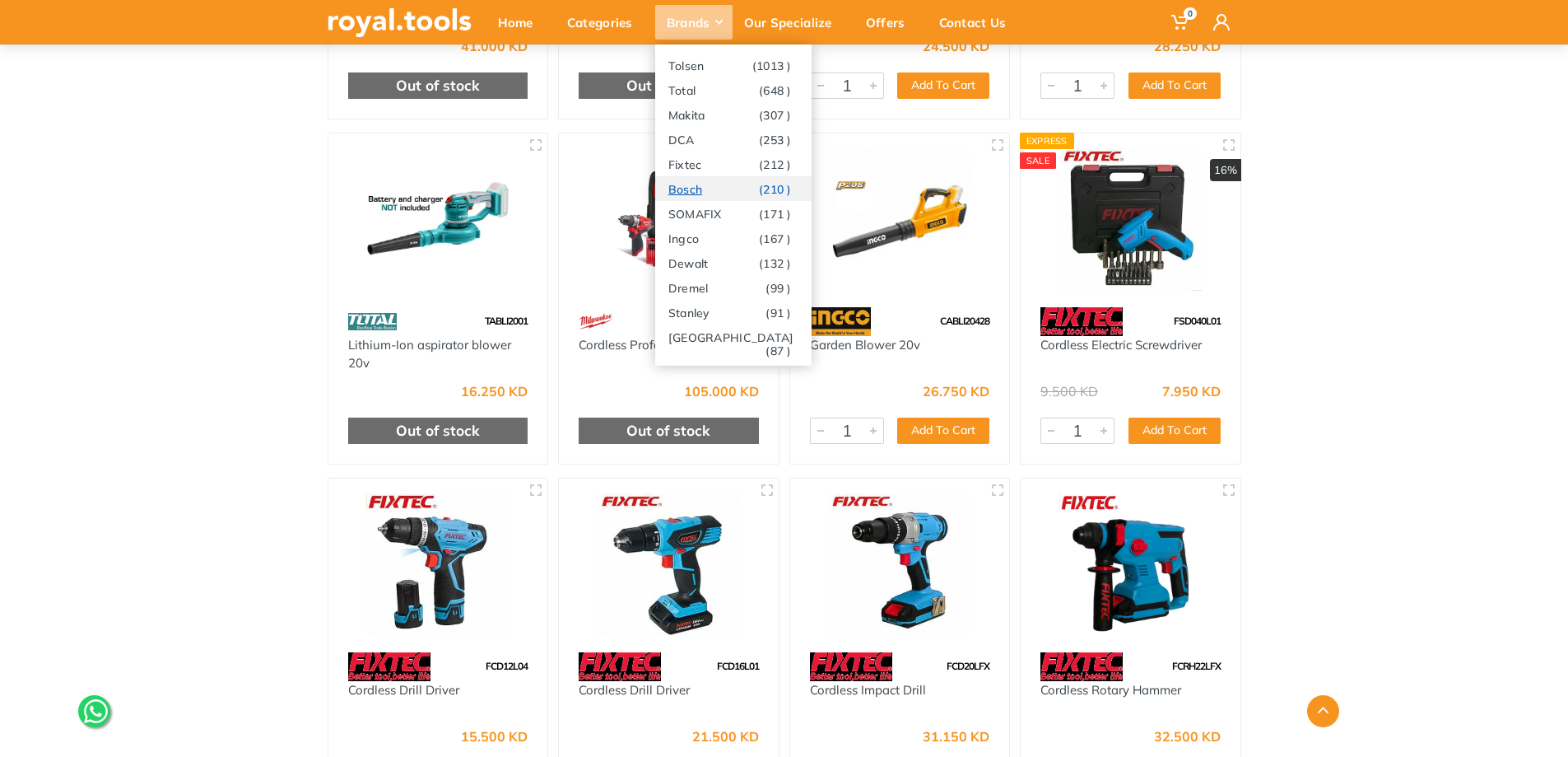
scroll to position [19840, 0]
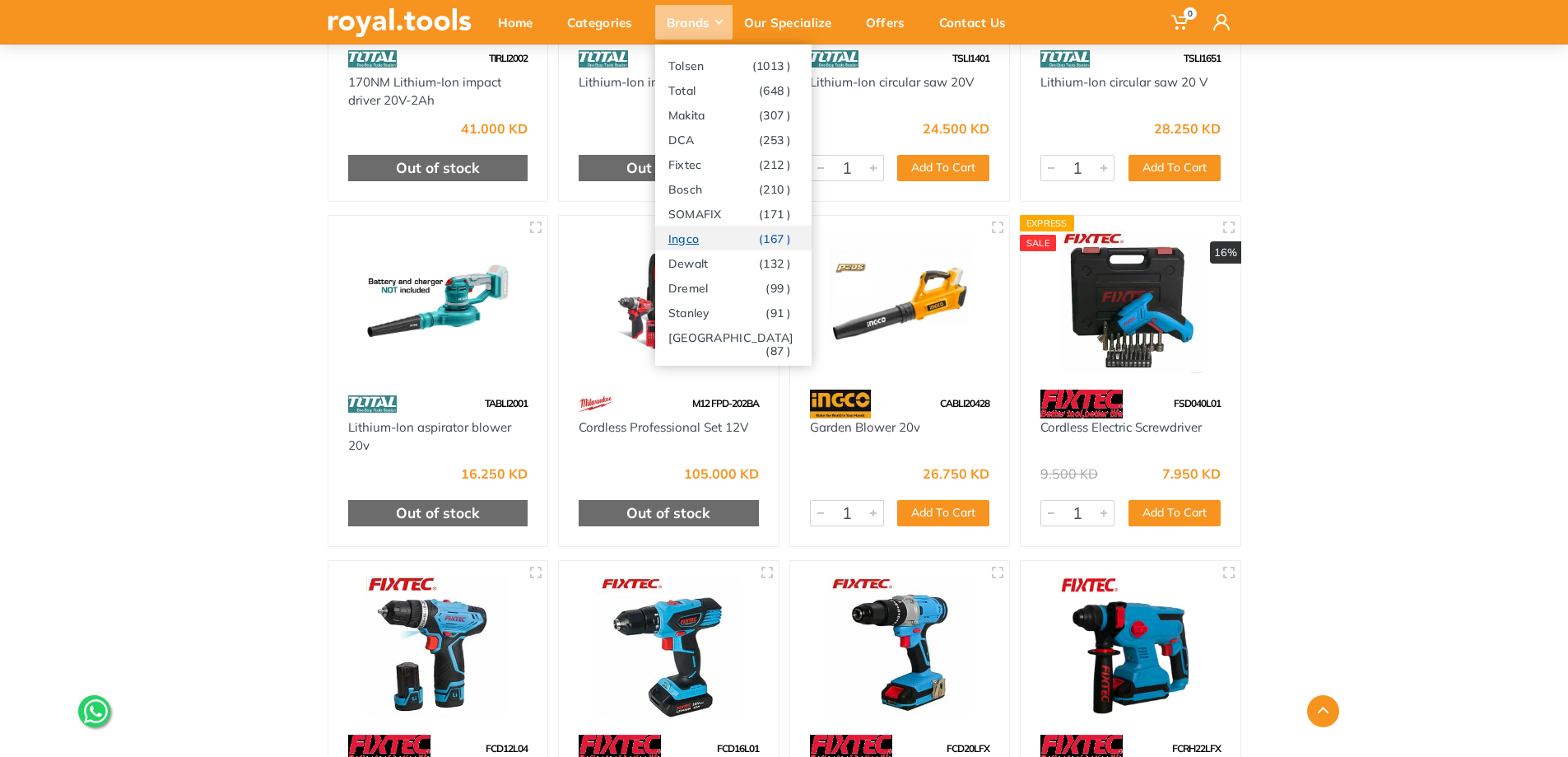
click at [717, 237] on link "Ingco (167 )" at bounding box center [733, 238] width 157 height 25
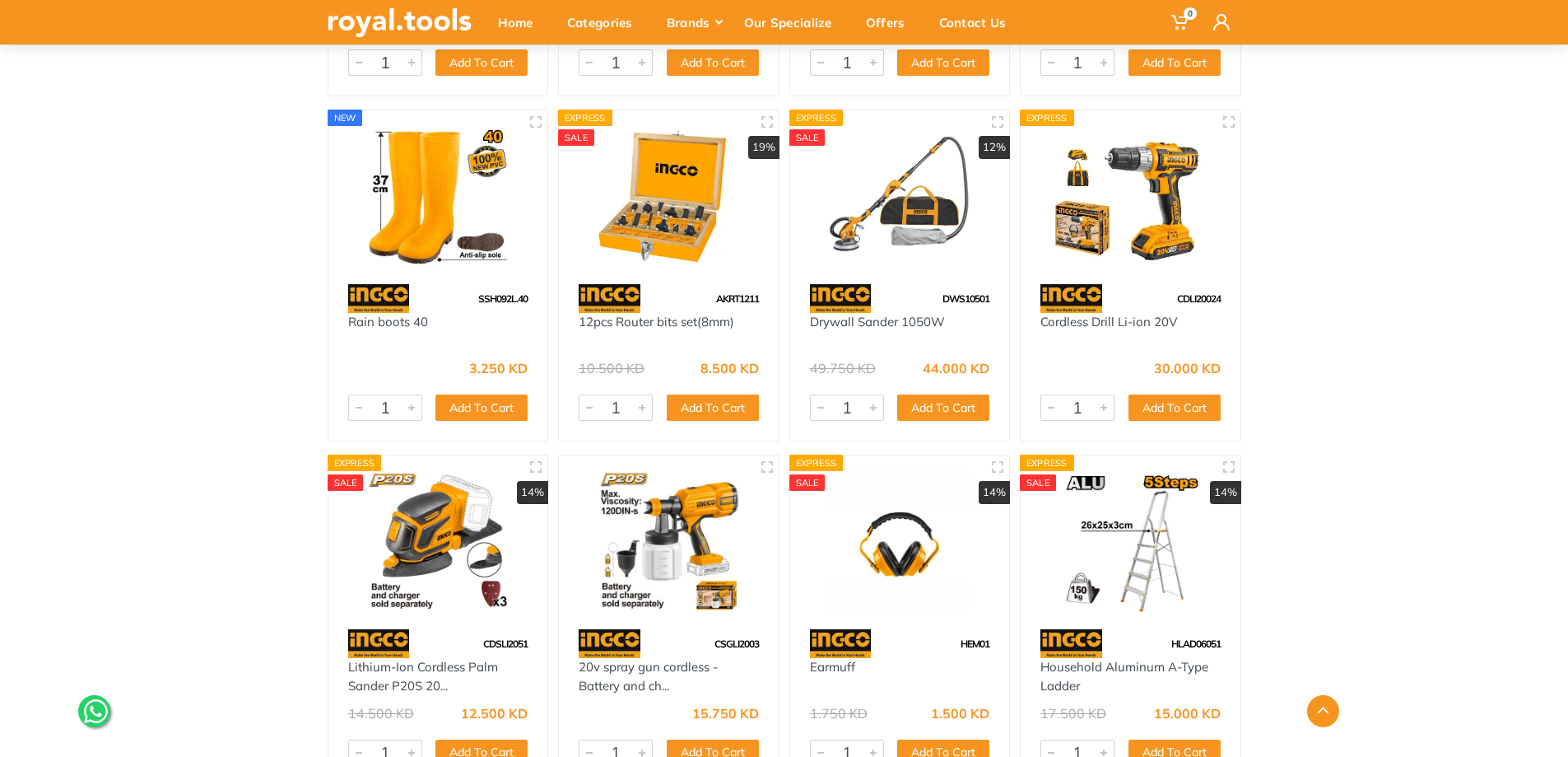
scroll to position [3375, 0]
click at [1120, 256] on img at bounding box center [1131, 195] width 190 height 142
